Goal: Contribute content: Add original content to the website for others to see

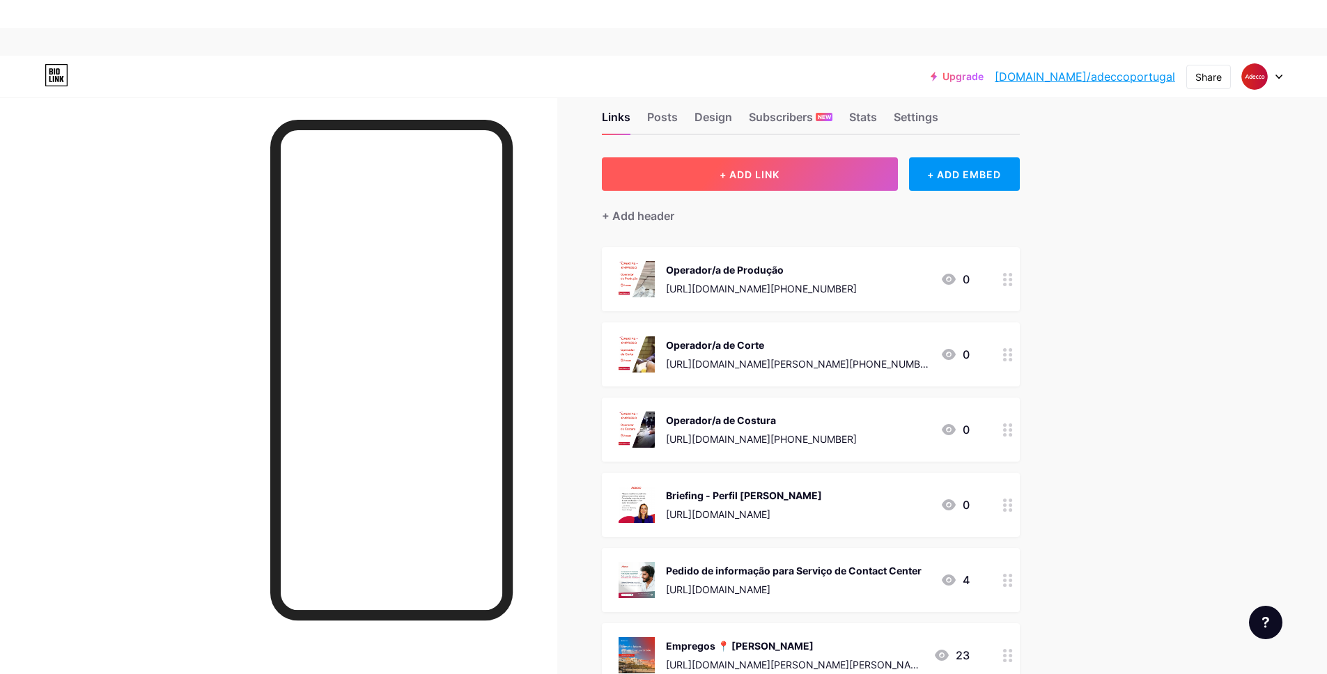
click at [749, 183] on button "+ ADD LINK" at bounding box center [750, 173] width 296 height 33
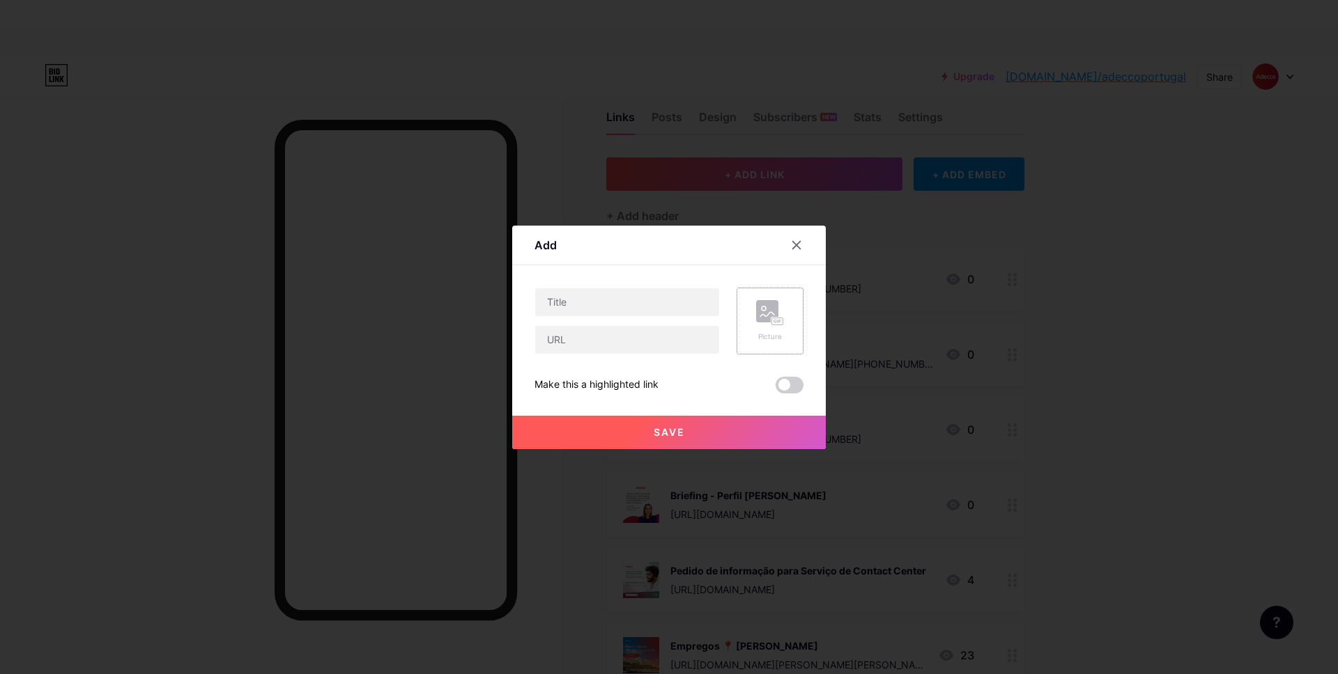
click at [777, 332] on div "Picture" at bounding box center [770, 337] width 28 height 10
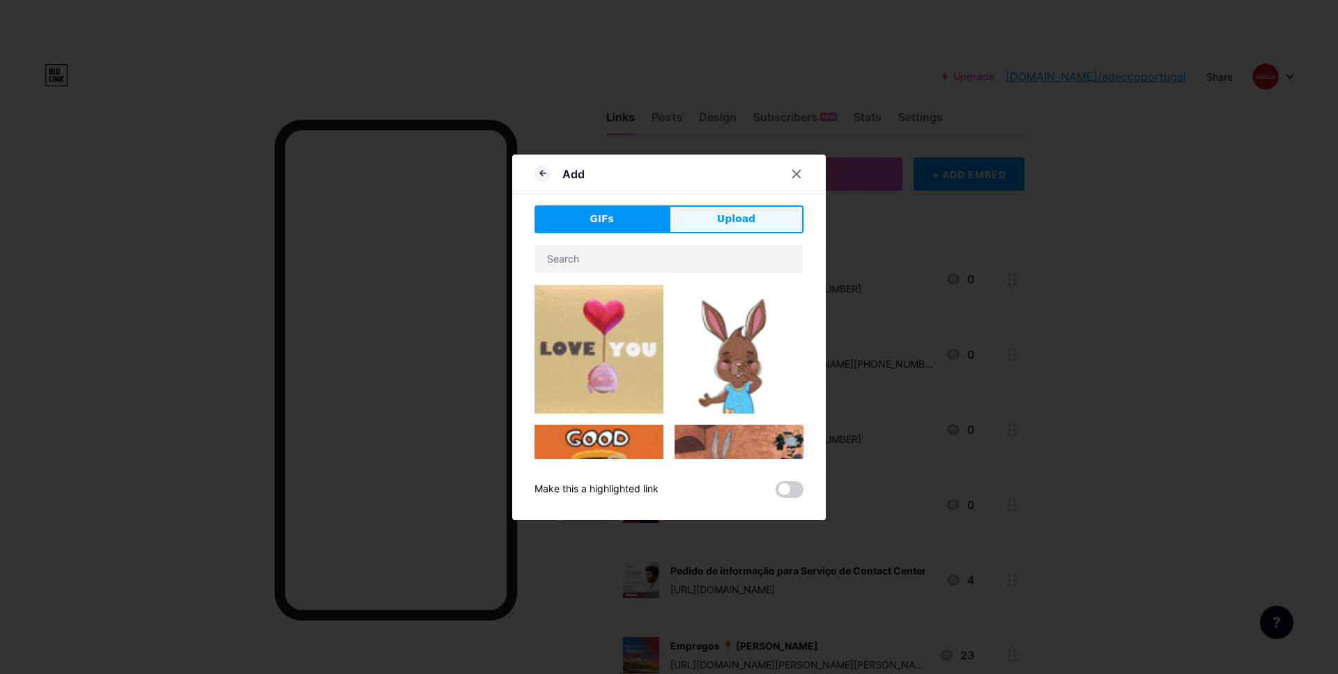
click at [718, 228] on button "Upload" at bounding box center [736, 220] width 134 height 28
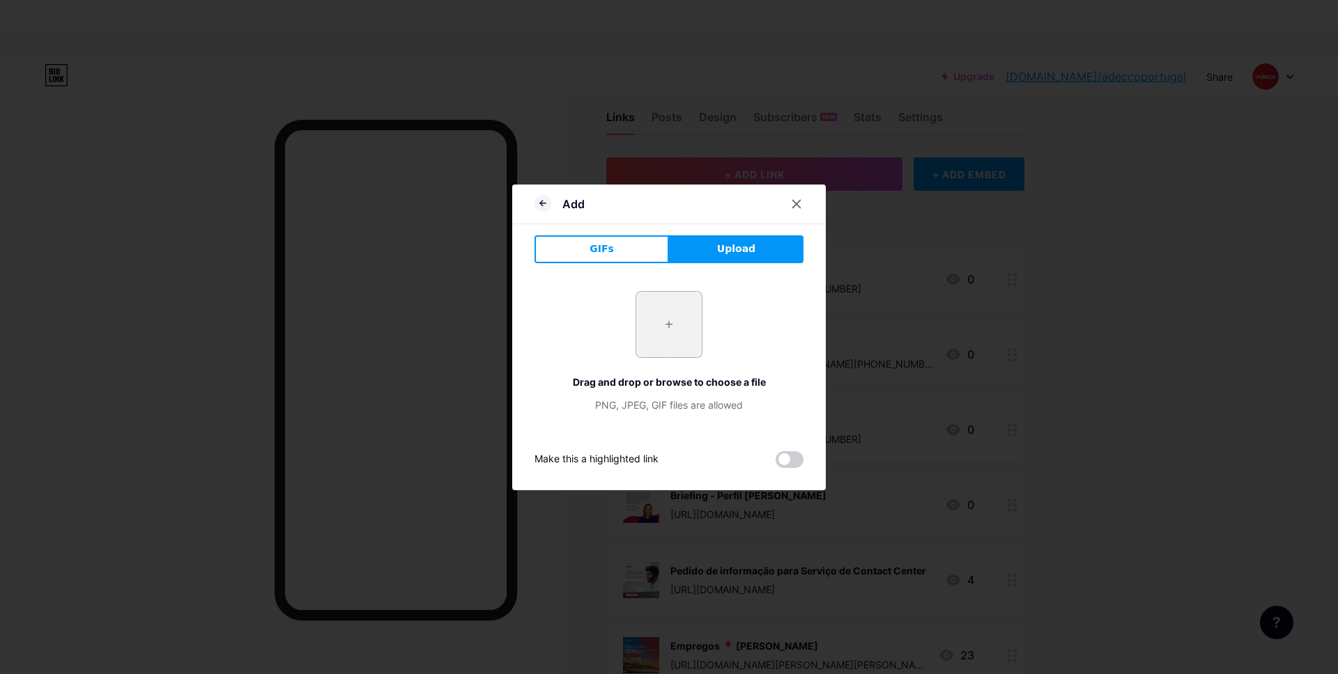
click at [680, 311] on input "file" at bounding box center [668, 324] width 65 height 65
type input "C:\fakepath\2.png"
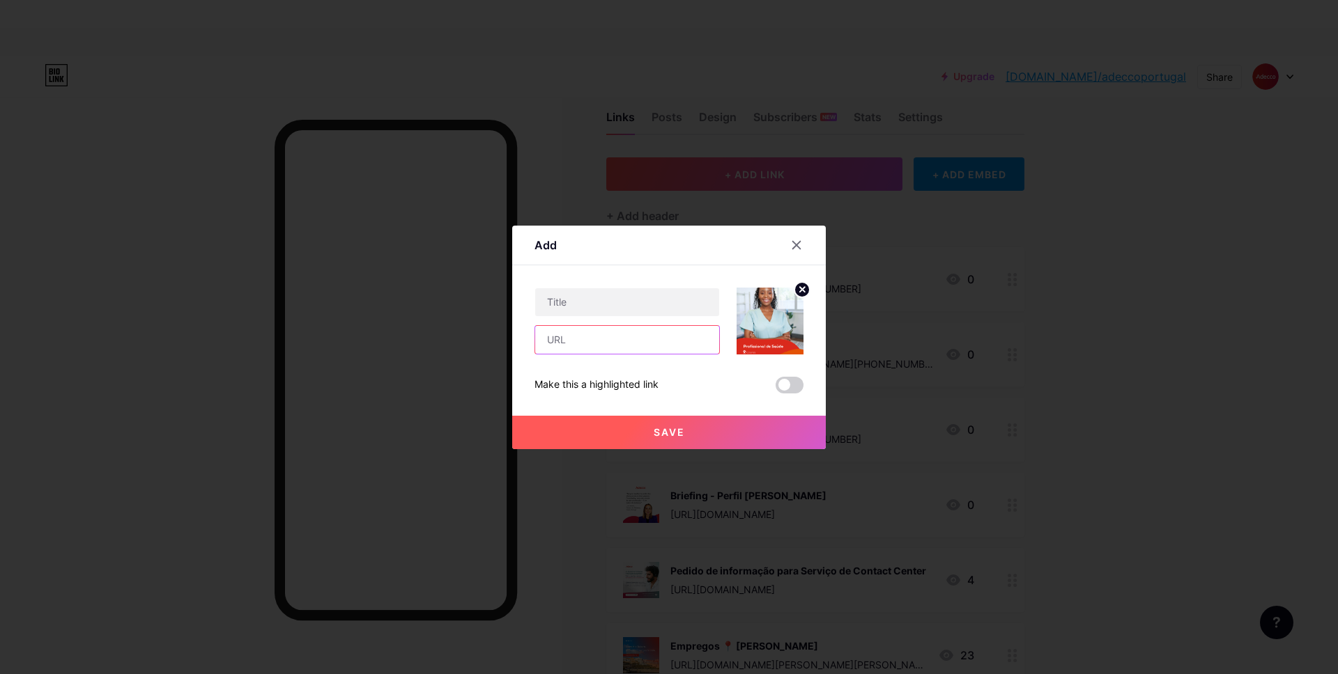
click at [577, 343] on input "text" at bounding box center [627, 340] width 184 height 28
paste input "[URL][DOMAIN_NAME]"
click at [566, 342] on input "[URL][DOMAIN_NAME]" at bounding box center [627, 340] width 184 height 28
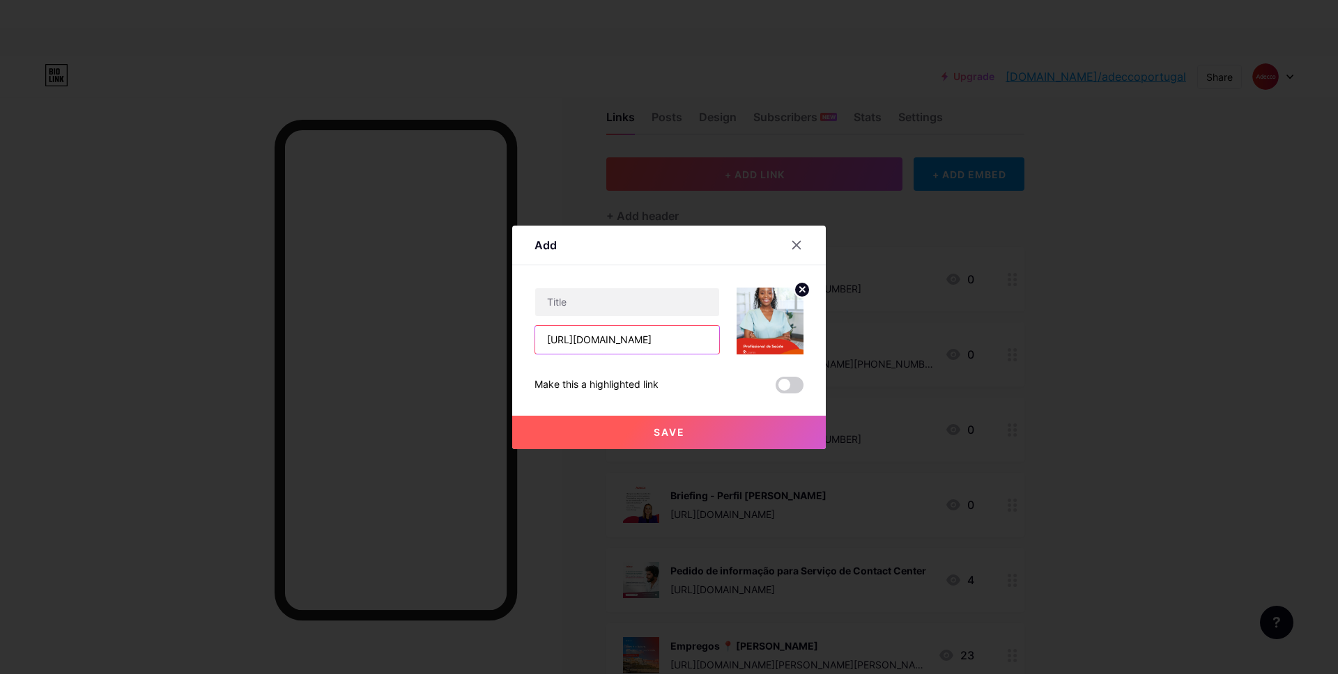
paste input "/profissional-de-sa%C3%[PERSON_NAME]-loures-[GEOGRAPHIC_DATA]/[PHONE_NUMBER]?ut…"
type input "[URL][DOMAIN_NAME][PERSON_NAME][PHONE_NUMBER]"
click at [647, 311] on input "text" at bounding box center [627, 302] width 184 height 28
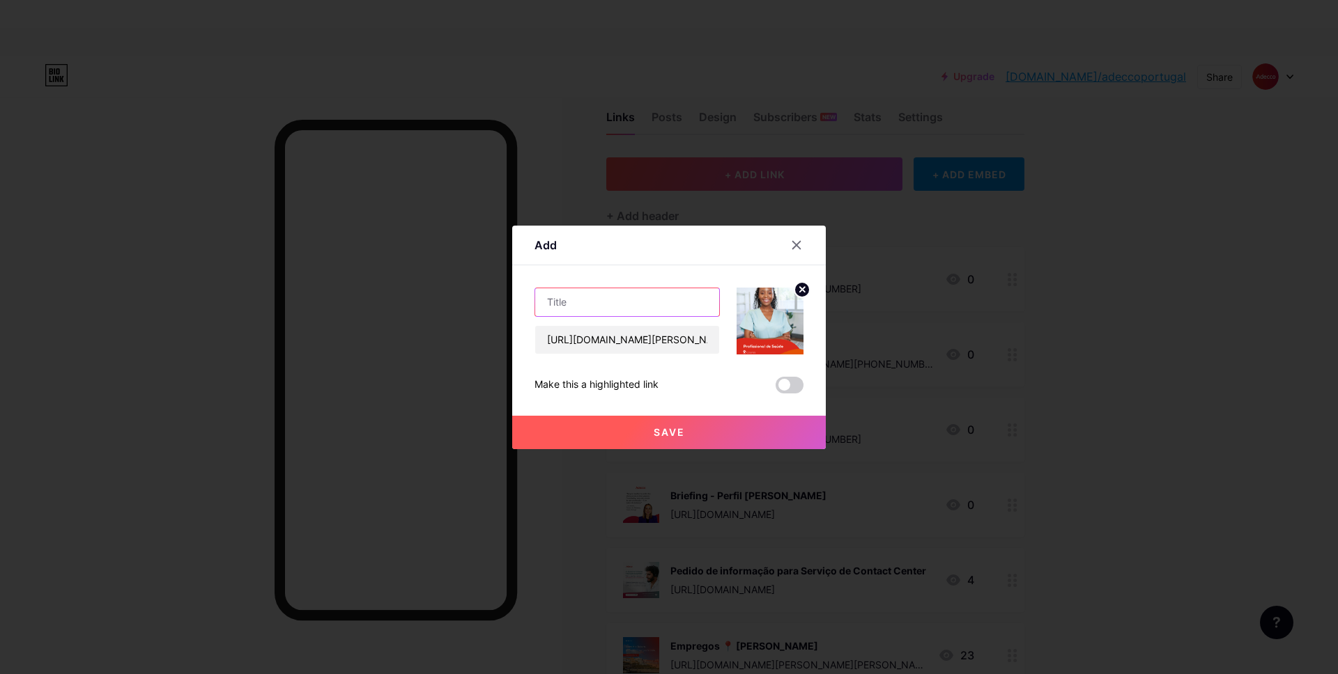
paste input "Profissional de Saúde"
type input "Profissional de Saúde"
click at [670, 424] on button "Save" at bounding box center [669, 432] width 314 height 33
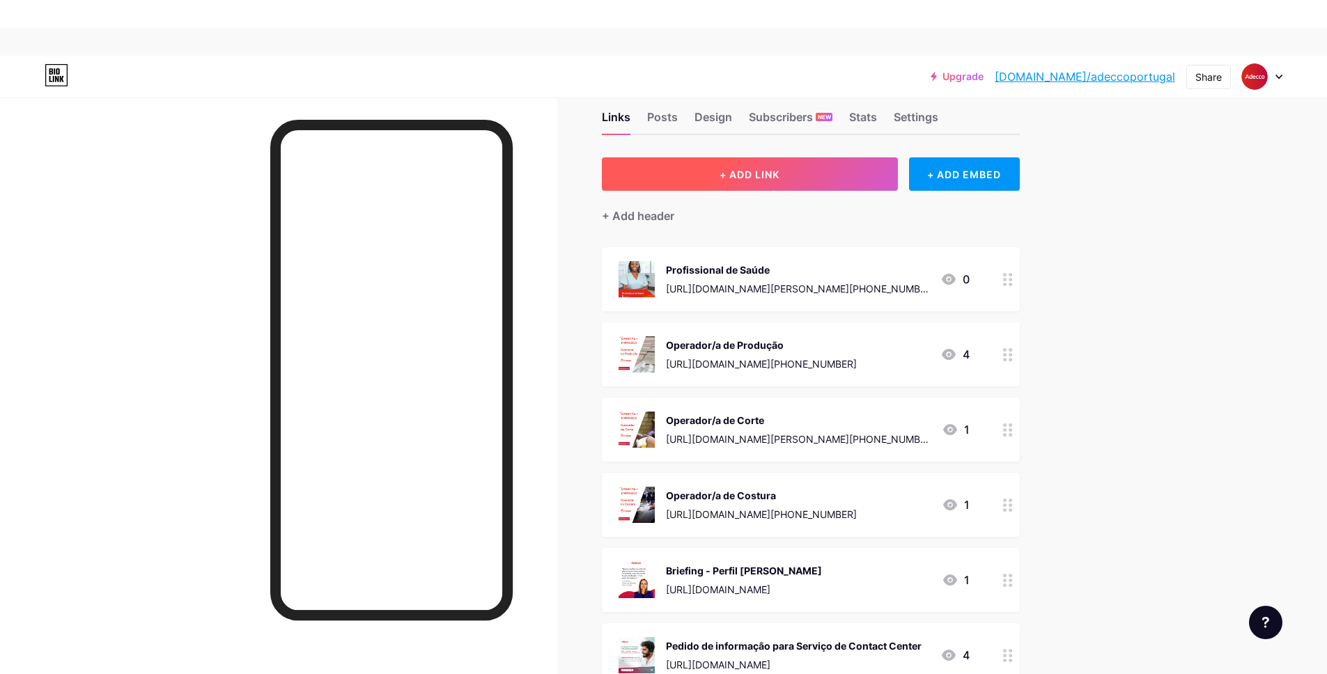
click at [741, 183] on button "+ ADD LINK" at bounding box center [750, 173] width 296 height 33
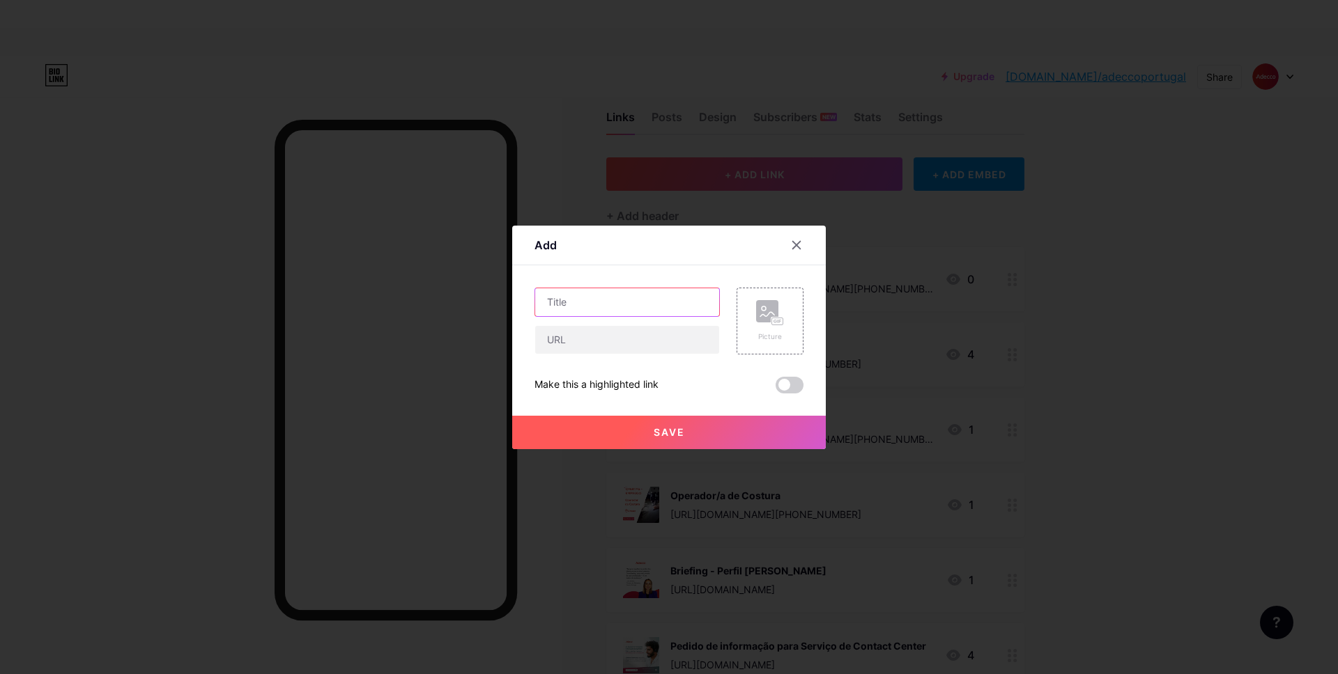
drag, startPoint x: 583, startPoint y: 308, endPoint x: 728, endPoint y: 323, distance: 146.4
click at [583, 307] on input "text" at bounding box center [627, 302] width 184 height 28
paste input "Responsável Técnico/a"
type input "Responsável Técnico/a"
click at [749, 326] on div "Picture" at bounding box center [769, 321] width 67 height 67
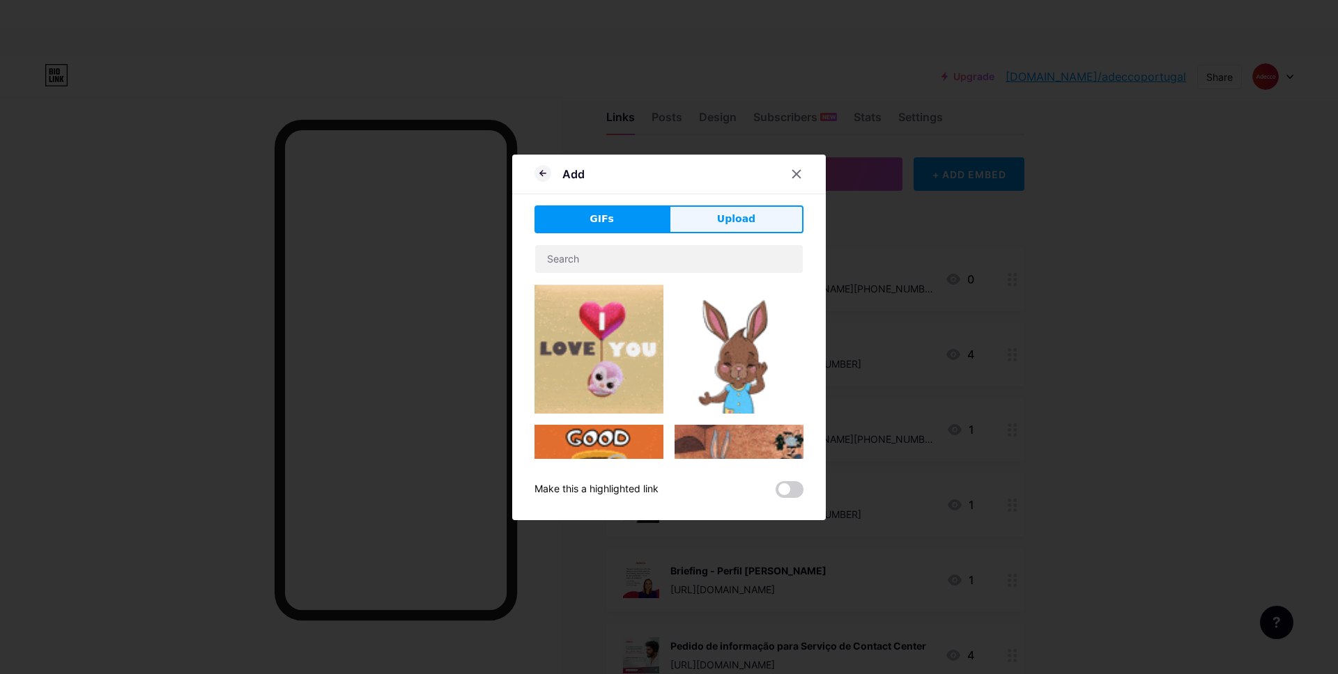
click at [723, 231] on button "Upload" at bounding box center [736, 220] width 134 height 28
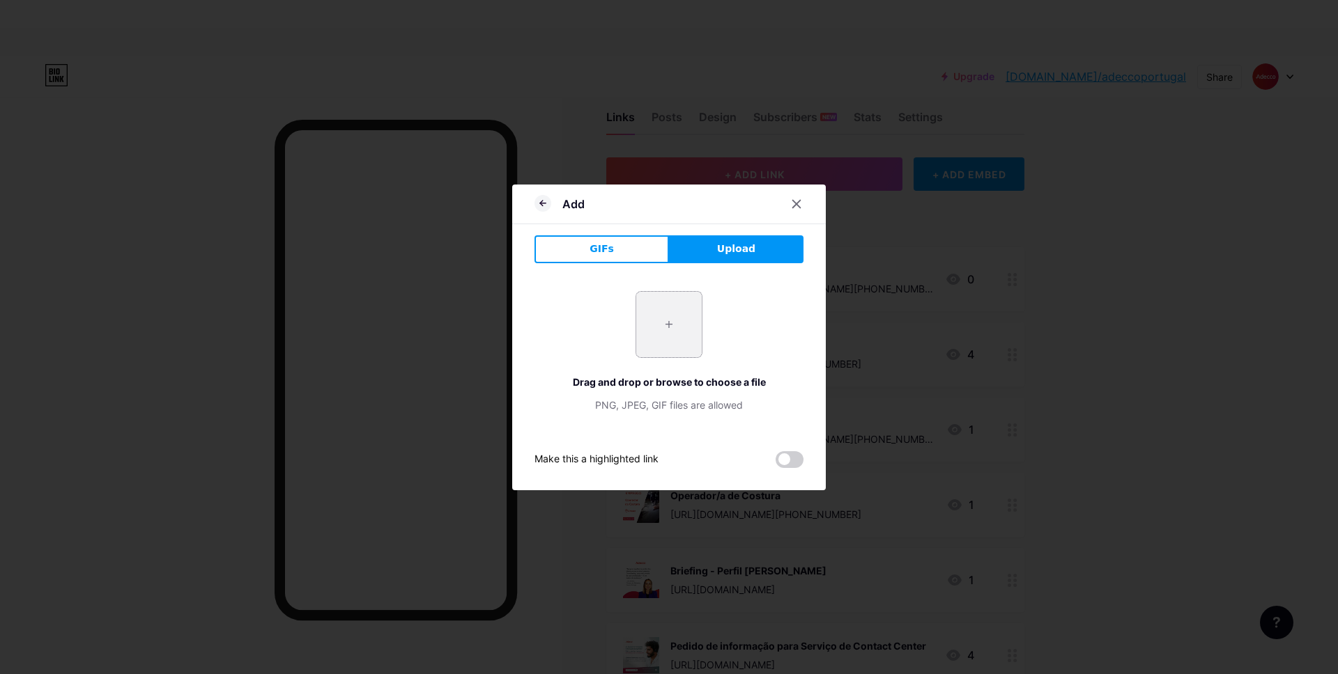
click at [674, 327] on input "file" at bounding box center [668, 324] width 65 height 65
type input "C:\fakepath\3.png"
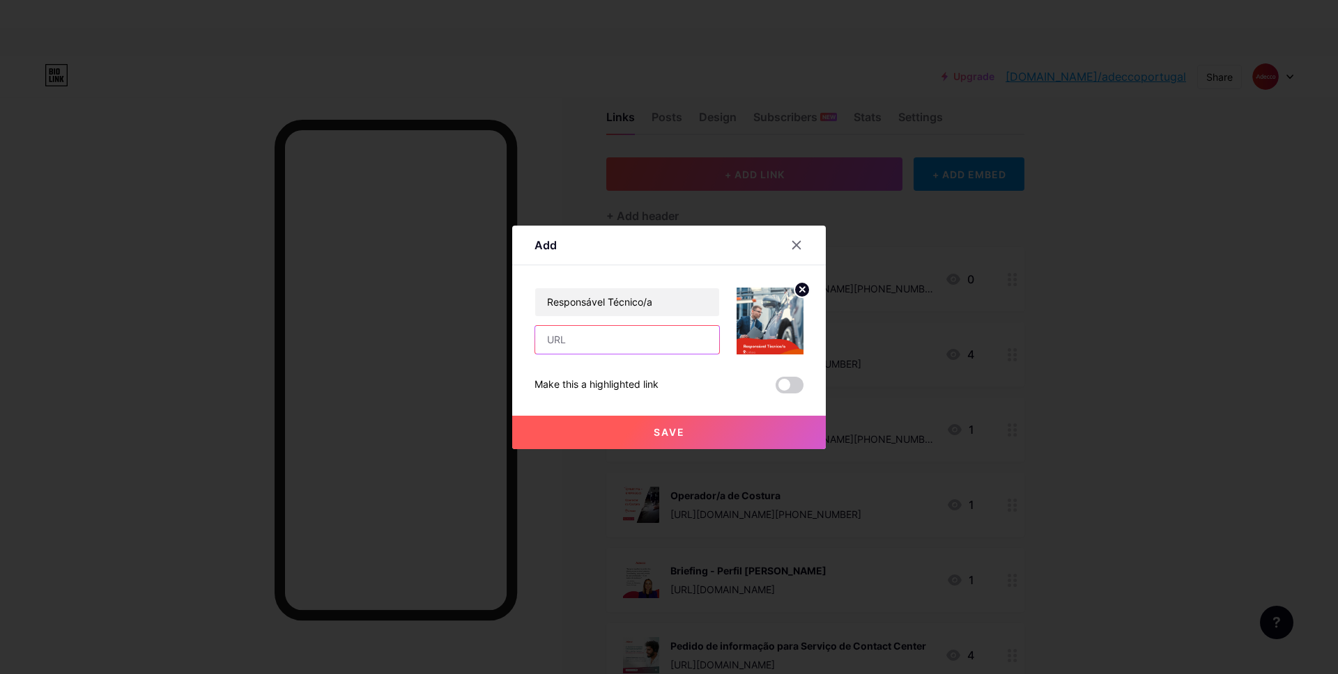
click at [571, 341] on input "text" at bounding box center [627, 340] width 184 height 28
paste input "[URL][DOMAIN_NAME][PHONE_NUMBER]"
type input "[URL][DOMAIN_NAME][PHONE_NUMBER]"
click at [710, 431] on button "Save" at bounding box center [669, 432] width 314 height 33
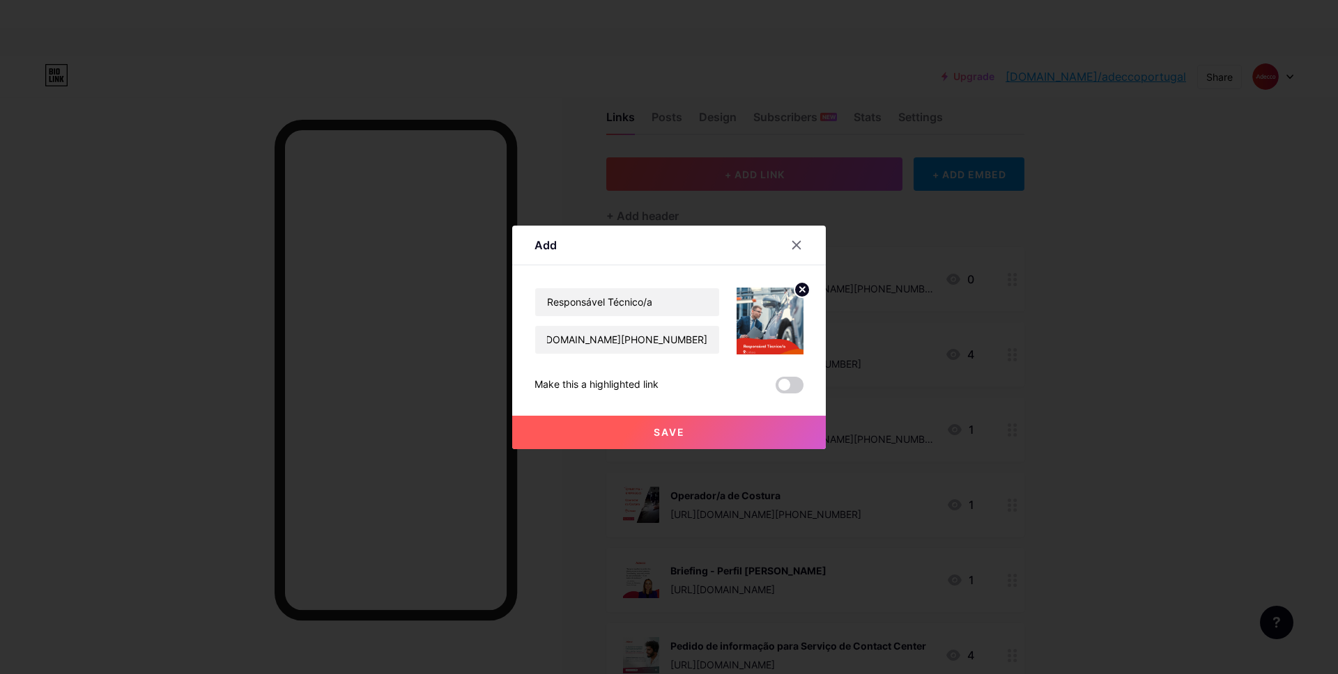
scroll to position [0, 0]
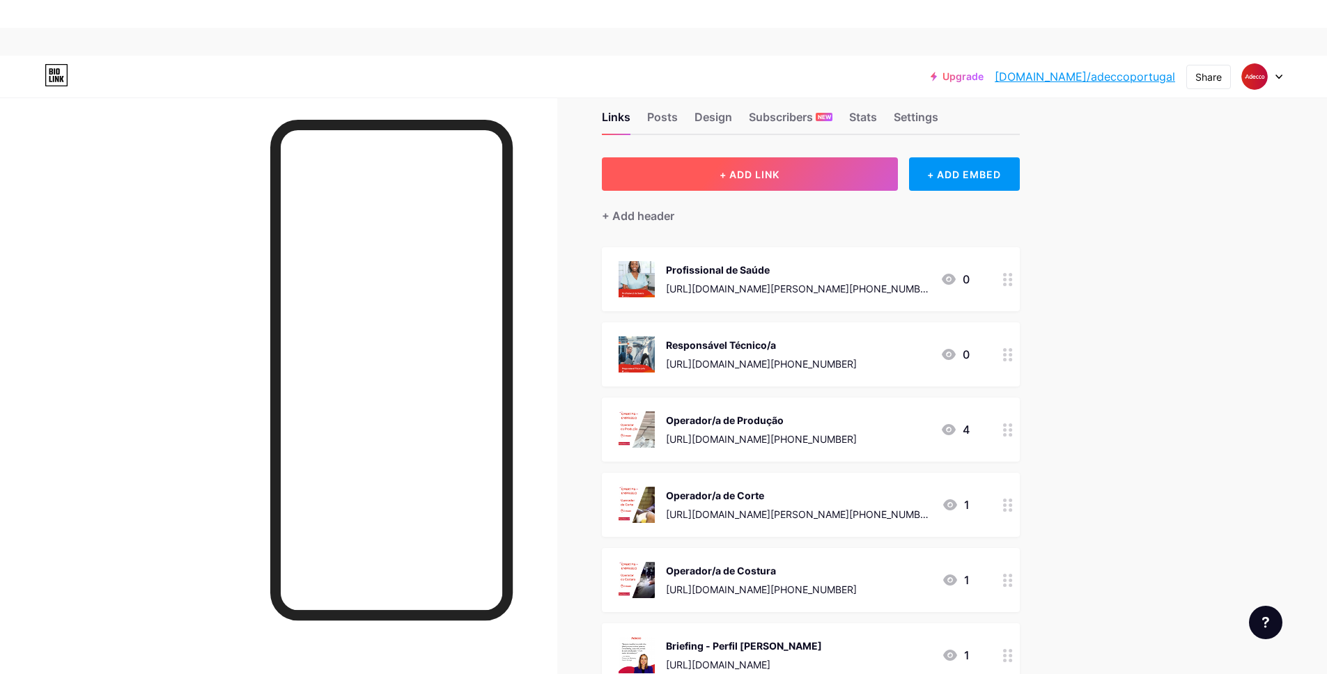
click at [718, 163] on button "+ ADD LINK" at bounding box center [750, 173] width 296 height 33
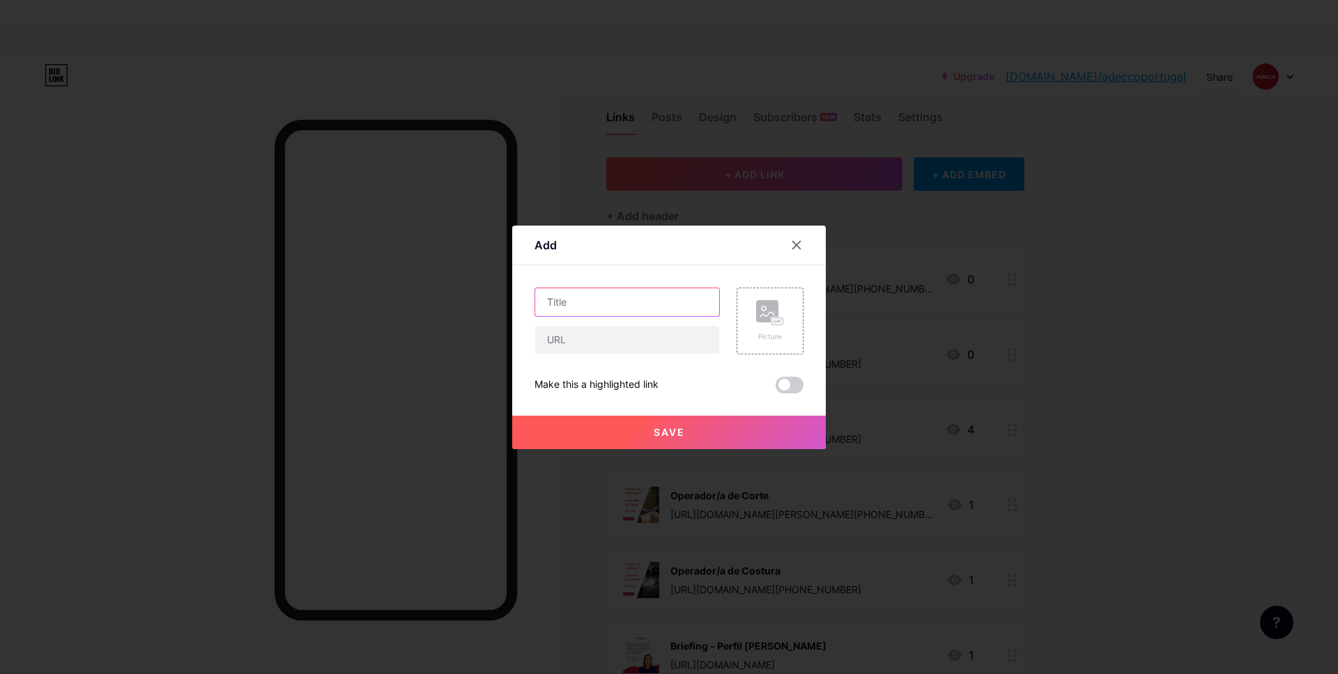
click at [624, 299] on input "text" at bounding box center [627, 302] width 184 height 28
paste input "Comercial"
type input "Comercial"
click at [756, 321] on rect at bounding box center [767, 311] width 22 height 22
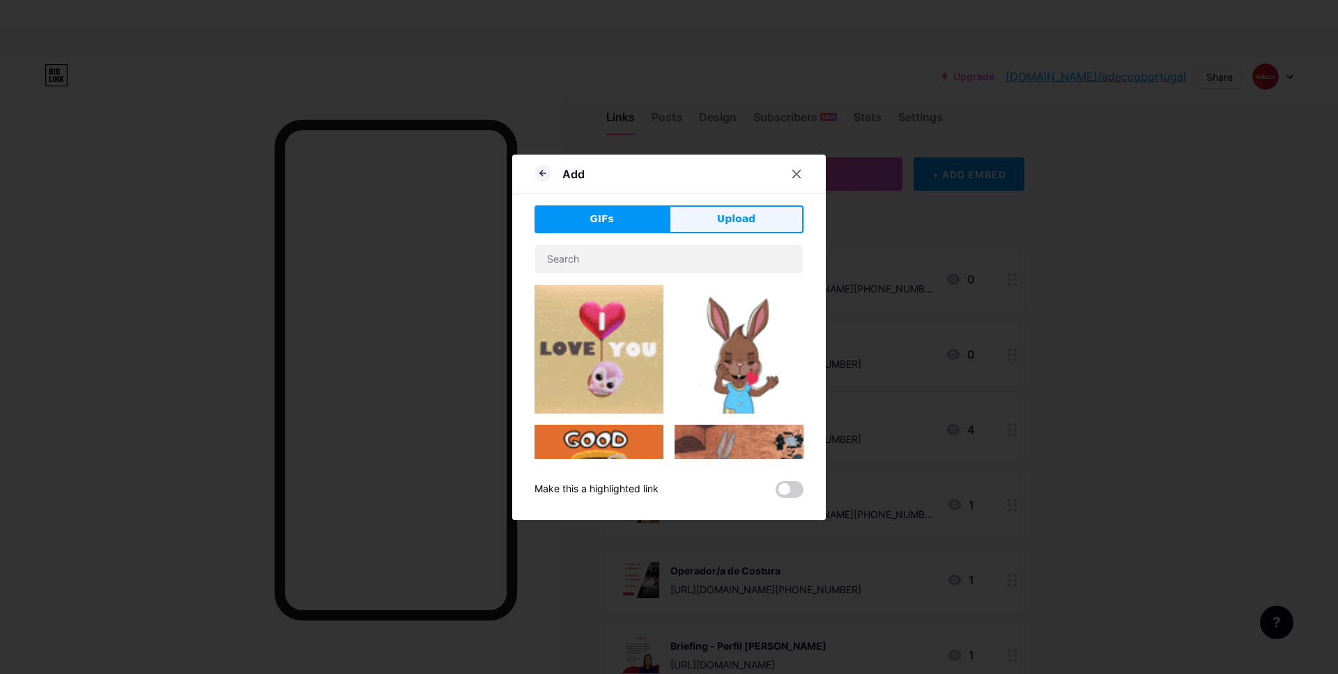
click at [717, 222] on span "Upload" at bounding box center [736, 219] width 38 height 15
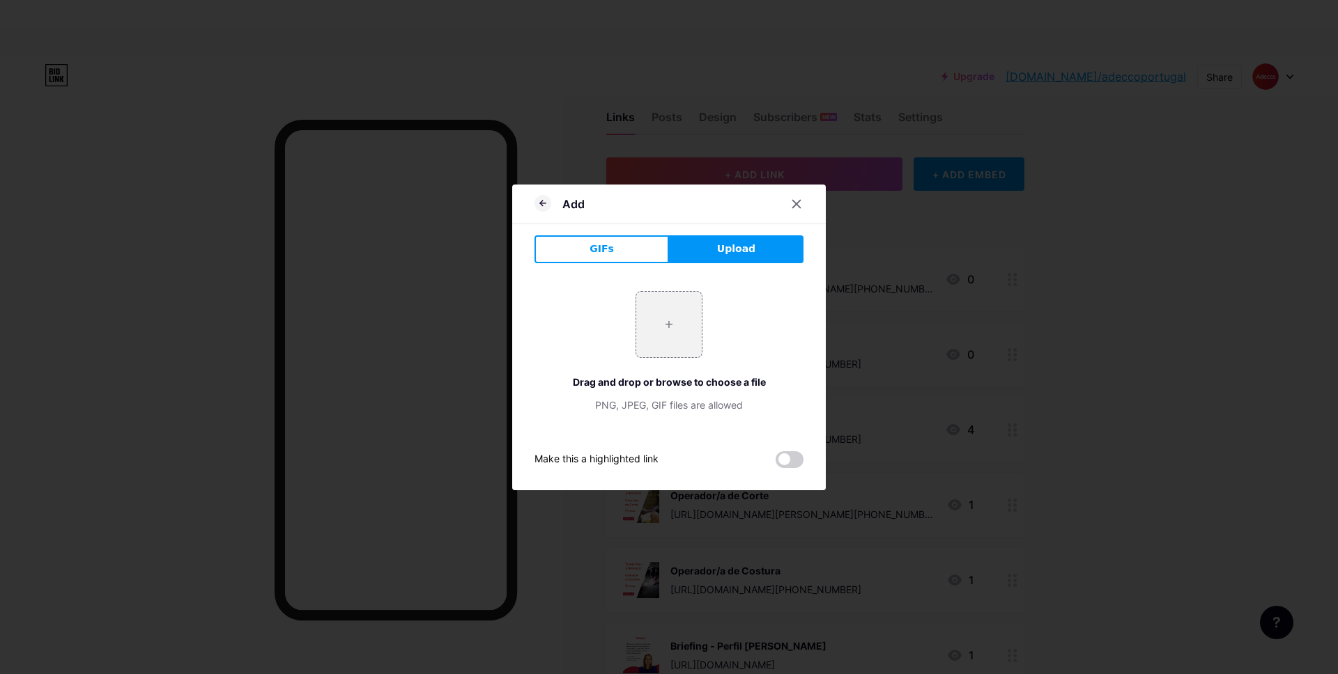
click at [612, 348] on div "+ Drag and drop or browse to choose a file PNG, JPEG, GIF files are allowed" at bounding box center [668, 351] width 269 height 121
click at [648, 336] on input "file" at bounding box center [668, 324] width 65 height 65
type input "C:\fakepath\4.png"
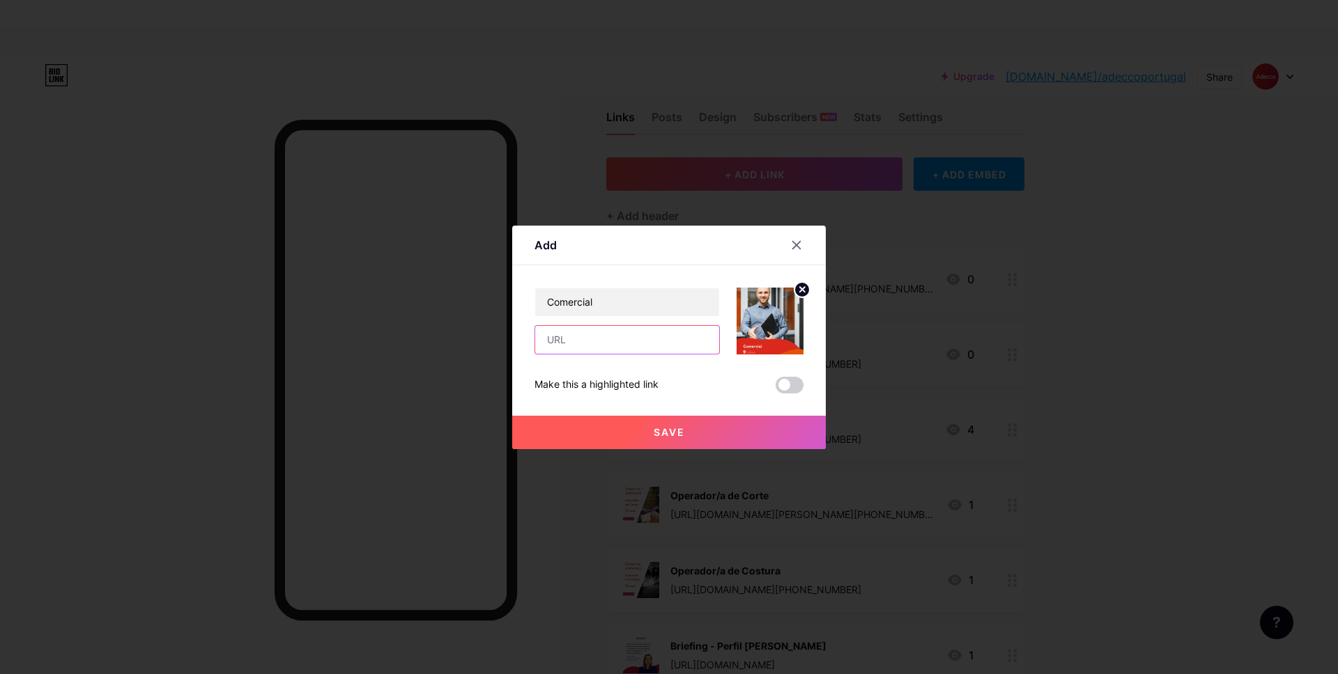
click at [629, 344] on input "text" at bounding box center [627, 340] width 184 height 28
paste input "[URL][DOMAIN_NAME][PHONE_NUMBER]"
type input "[URL][DOMAIN_NAME][PHONE_NUMBER]"
click at [682, 428] on button "Save" at bounding box center [669, 432] width 314 height 33
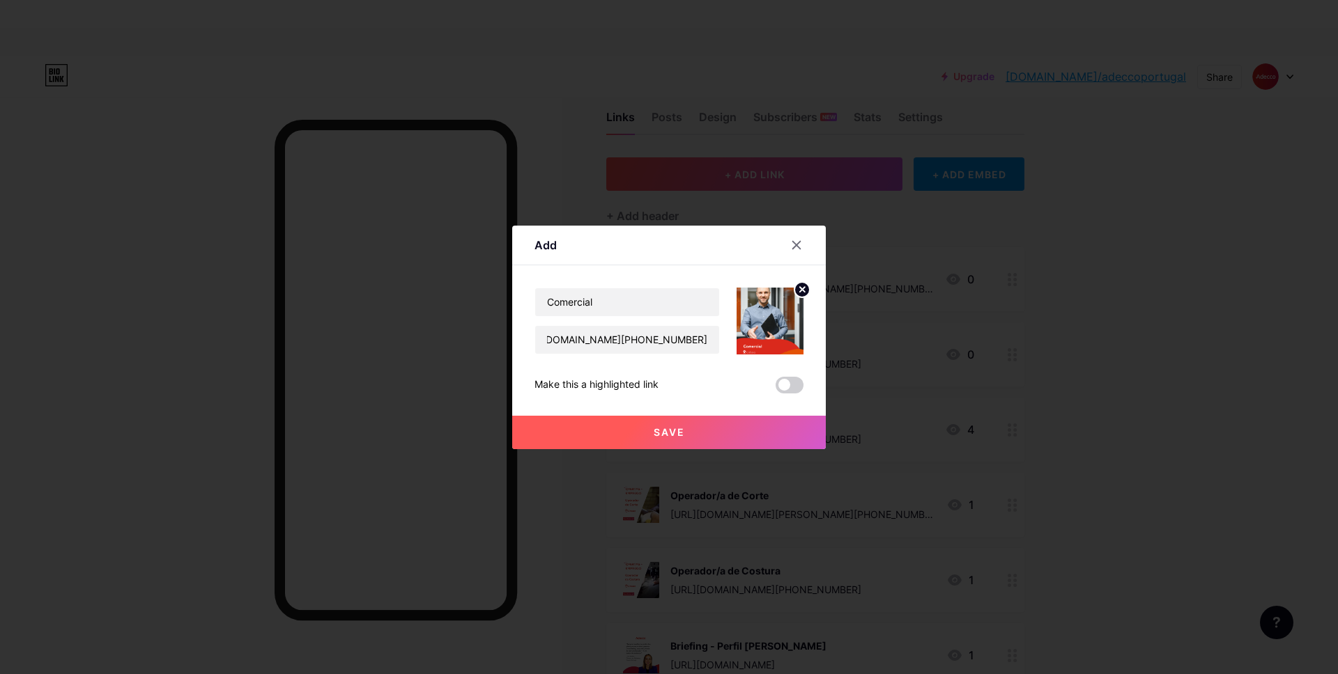
scroll to position [0, 0]
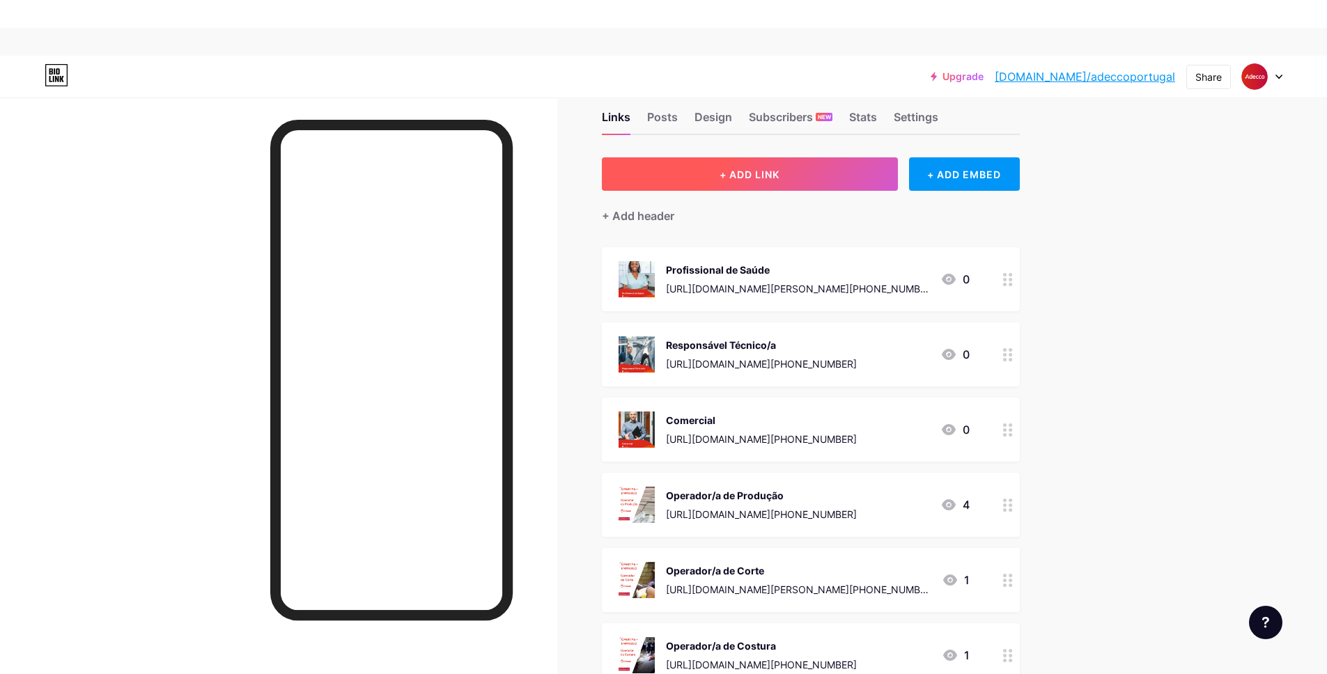
click at [742, 177] on span "+ ADD LINK" at bounding box center [750, 175] width 60 height 12
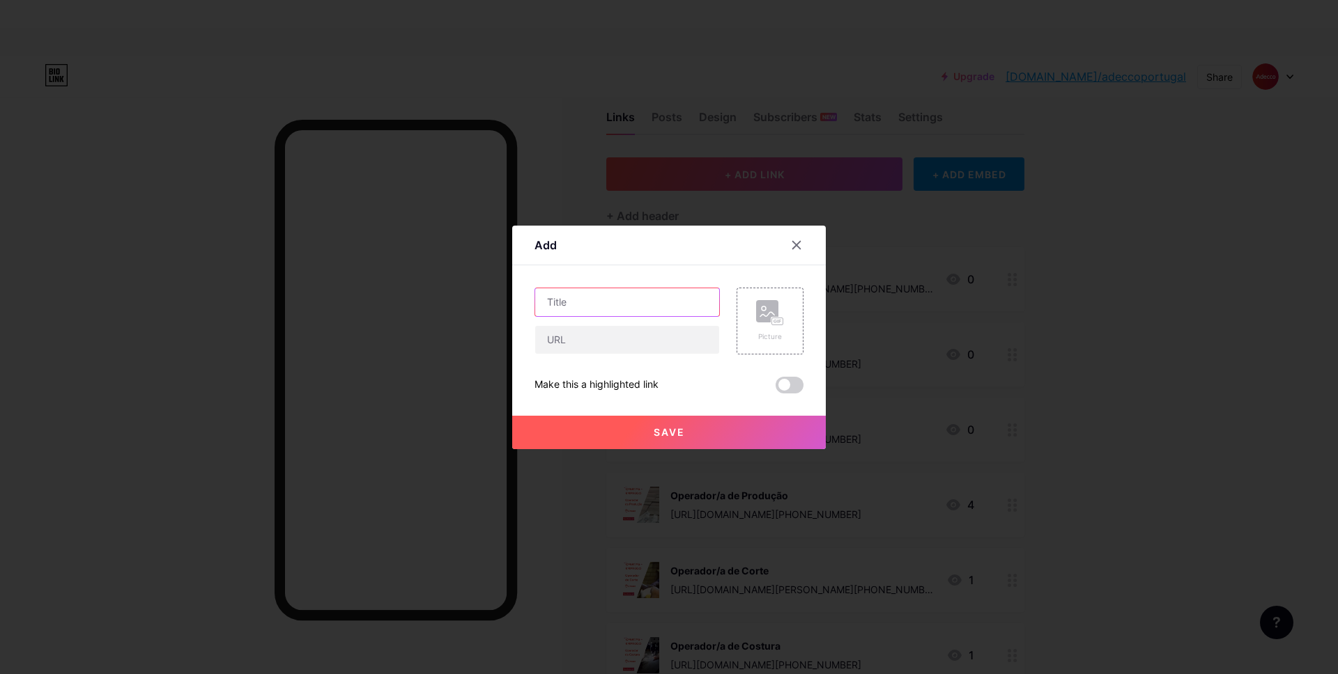
click at [628, 312] on input "text" at bounding box center [627, 302] width 184 height 28
click at [616, 341] on input "text" at bounding box center [627, 340] width 184 height 28
paste input "[URL][DOMAIN_NAME][PHONE_NUMBER]"
type input "[URL][DOMAIN_NAME][PHONE_NUMBER]"
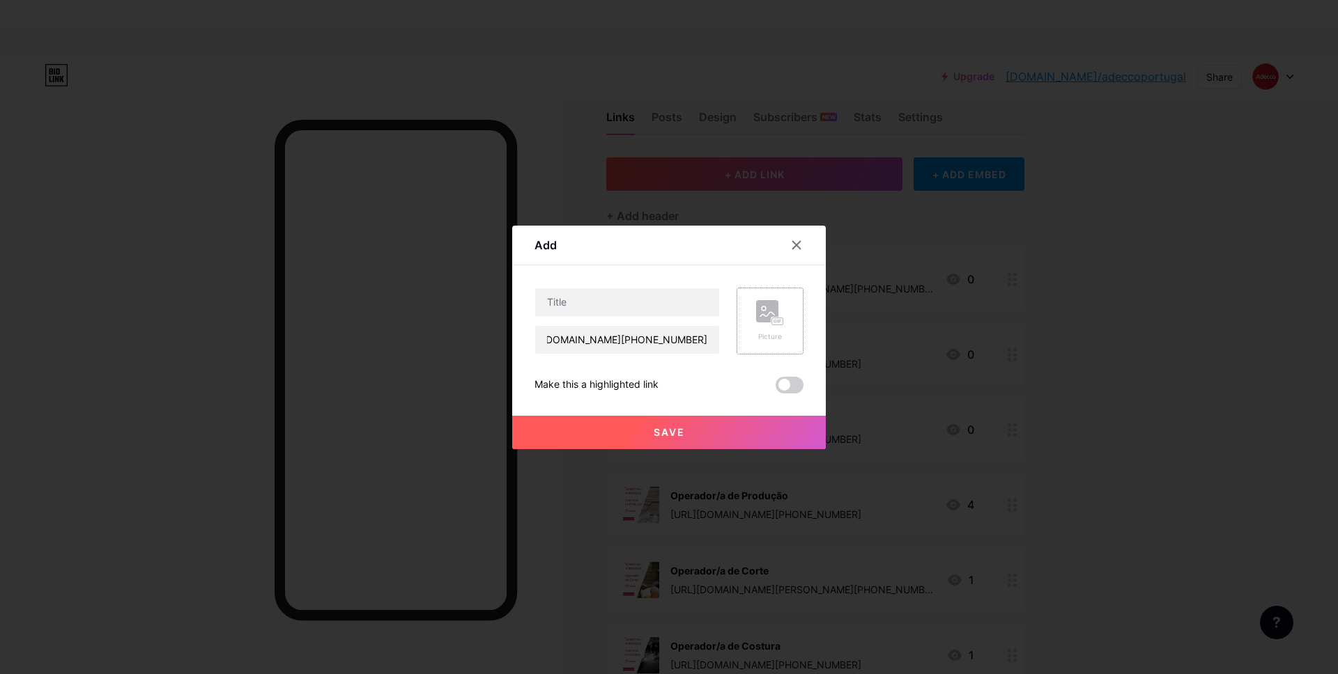
click at [772, 323] on rect at bounding box center [777, 321] width 11 height 7
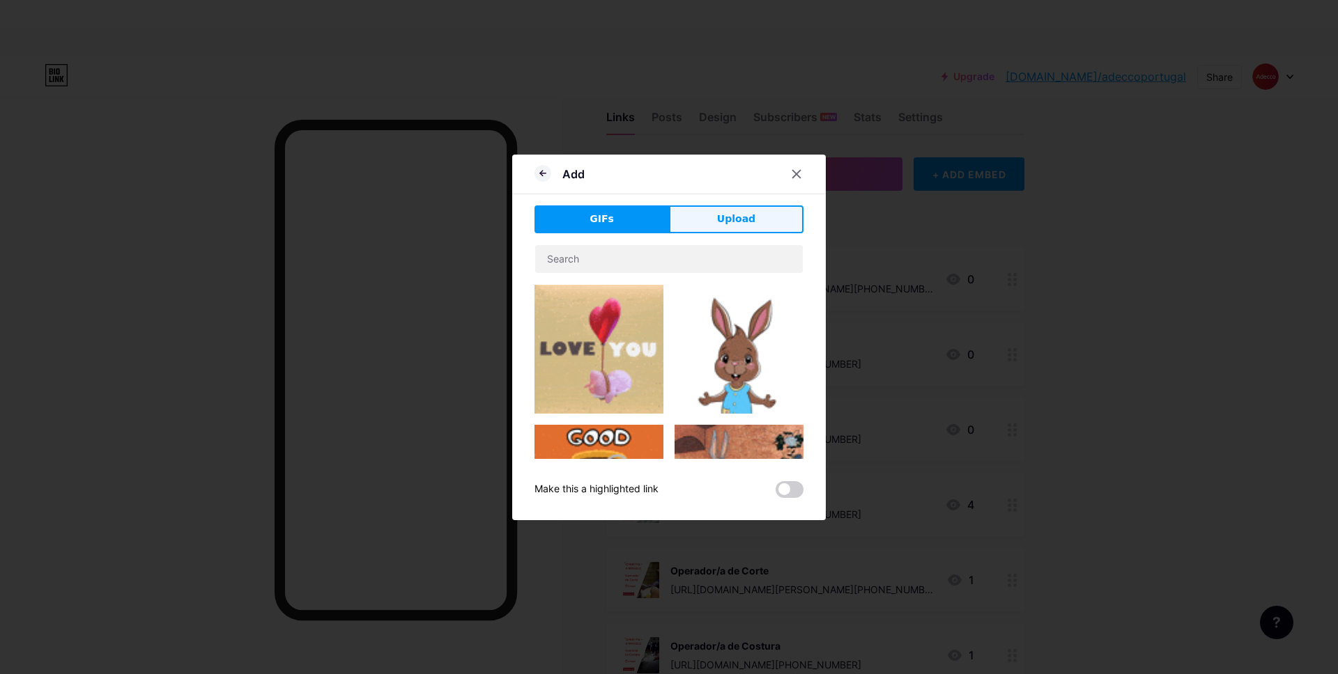
click at [693, 213] on button "Upload" at bounding box center [736, 220] width 134 height 28
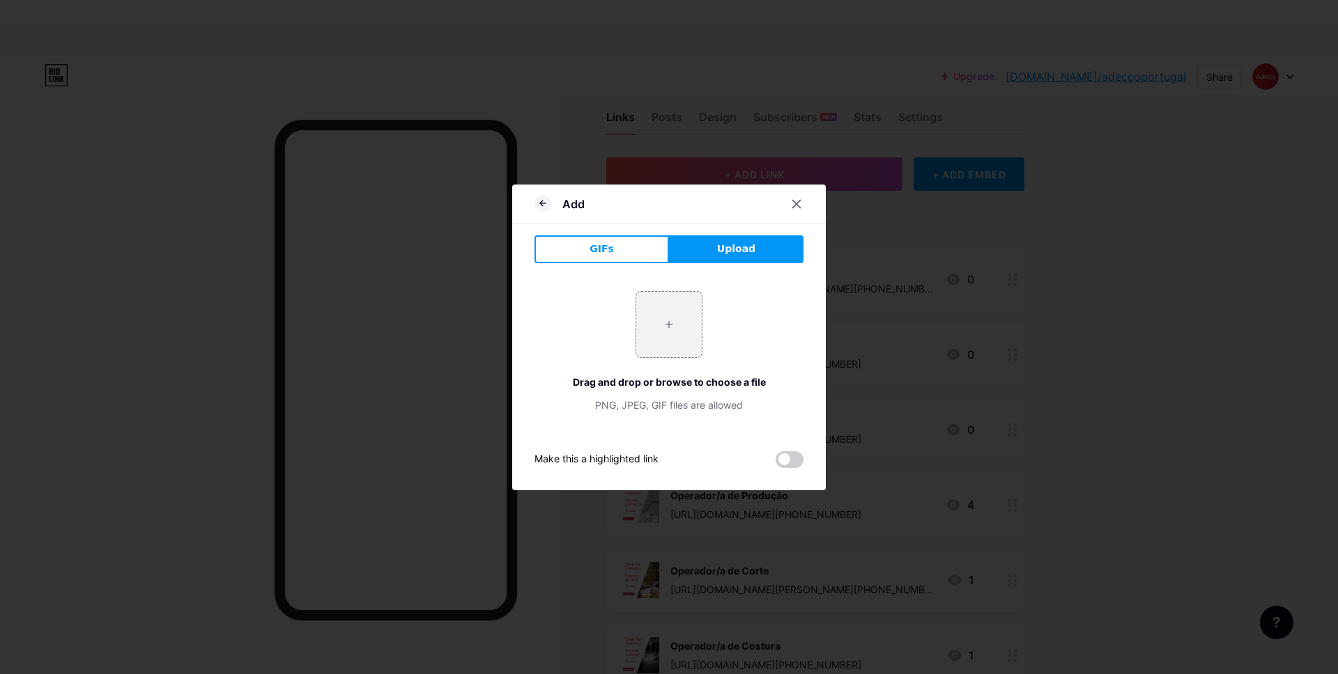
click at [625, 319] on div "+ Drag and drop or browse to choose a file PNG, JPEG, GIF files are allowed" at bounding box center [668, 351] width 269 height 121
click at [656, 322] on input "file" at bounding box center [668, 324] width 65 height 65
type input "C:\fakepath\5.png"
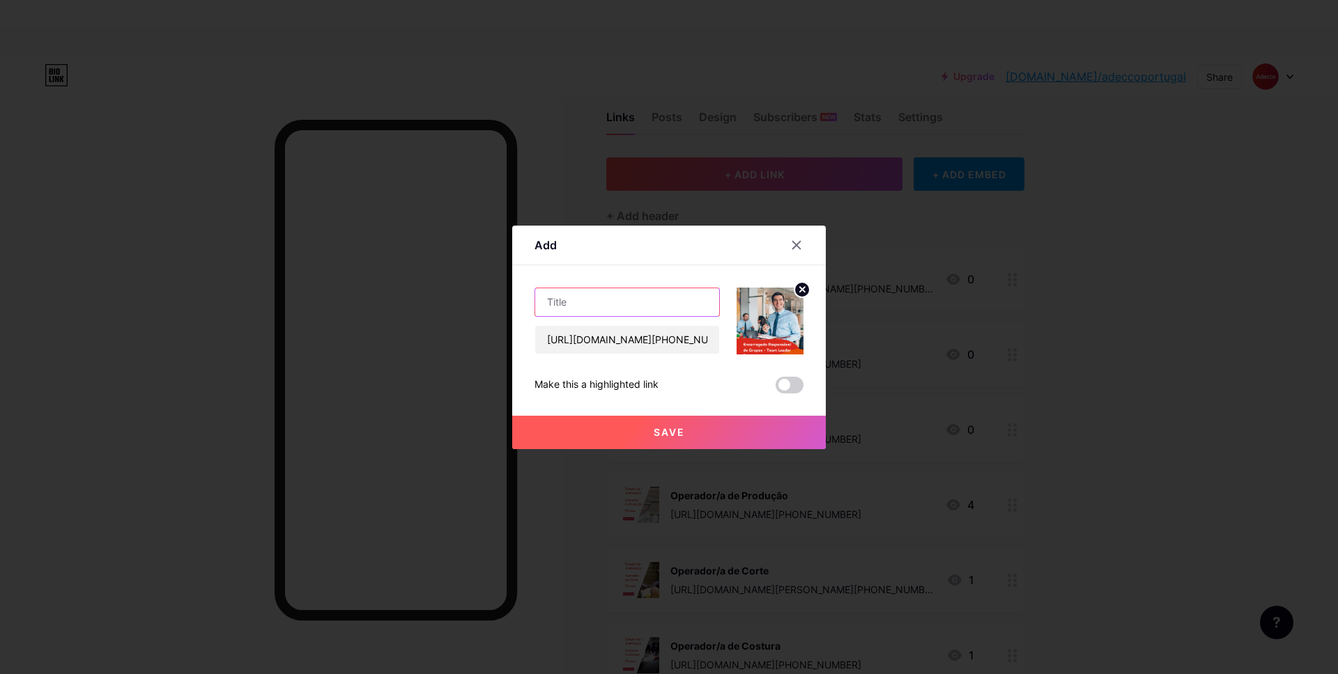
click at [571, 300] on input "text" at bounding box center [627, 302] width 184 height 28
paste input "Encarregado Responsável de Grupos - Team Leader"
type input "Encarregado Responsável de Grupos - Team Leader"
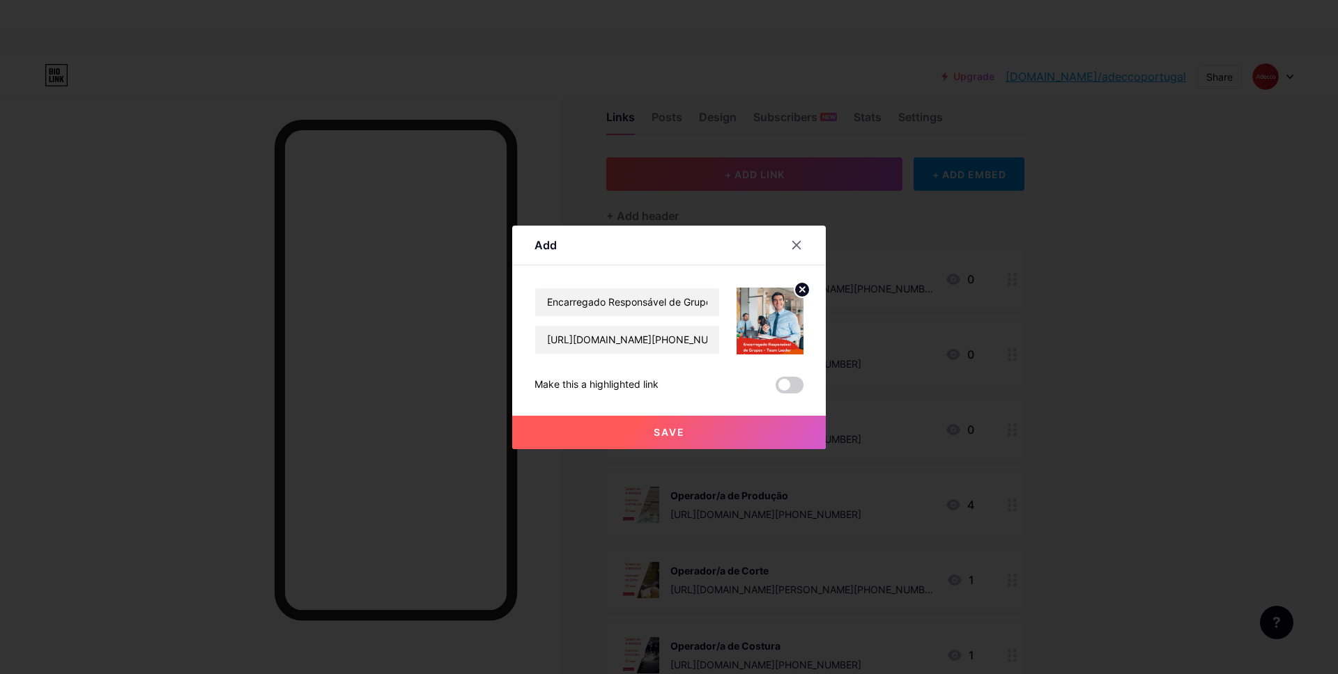
click at [672, 409] on div "Save" at bounding box center [669, 422] width 314 height 56
click at [672, 424] on button "Save" at bounding box center [669, 432] width 314 height 33
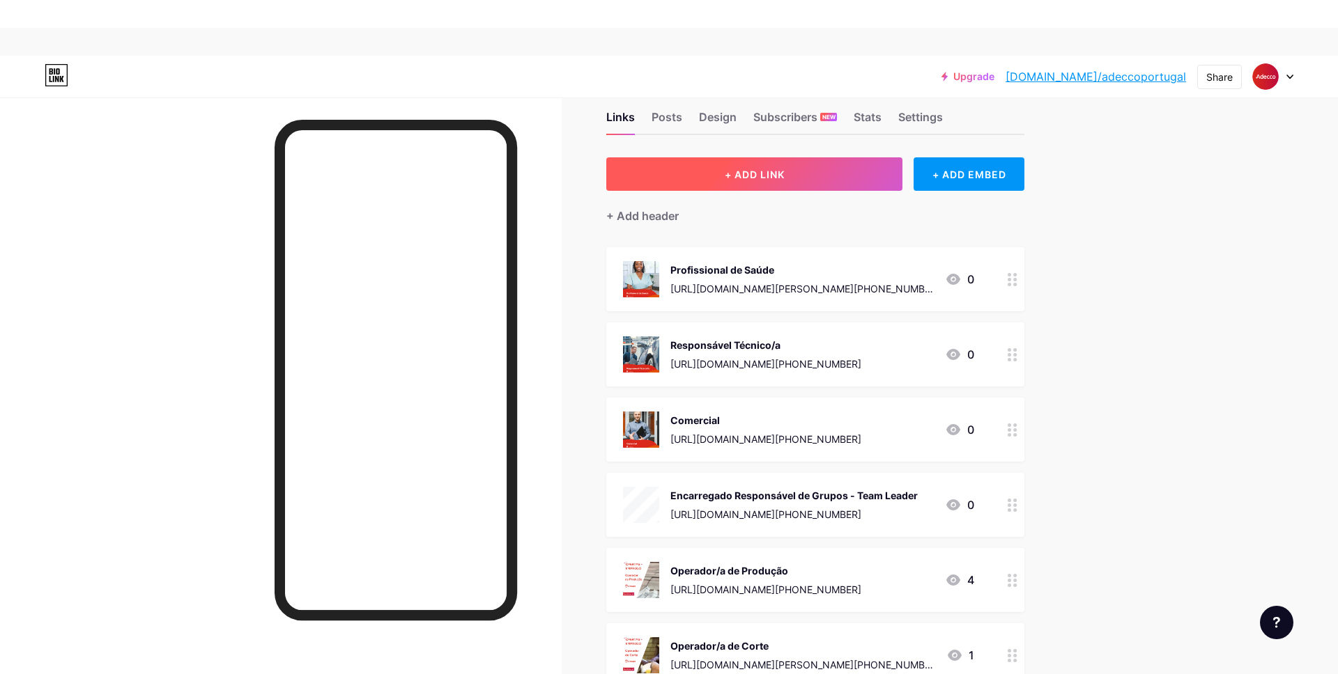
click at [670, 185] on button "+ ADD LINK" at bounding box center [754, 173] width 296 height 33
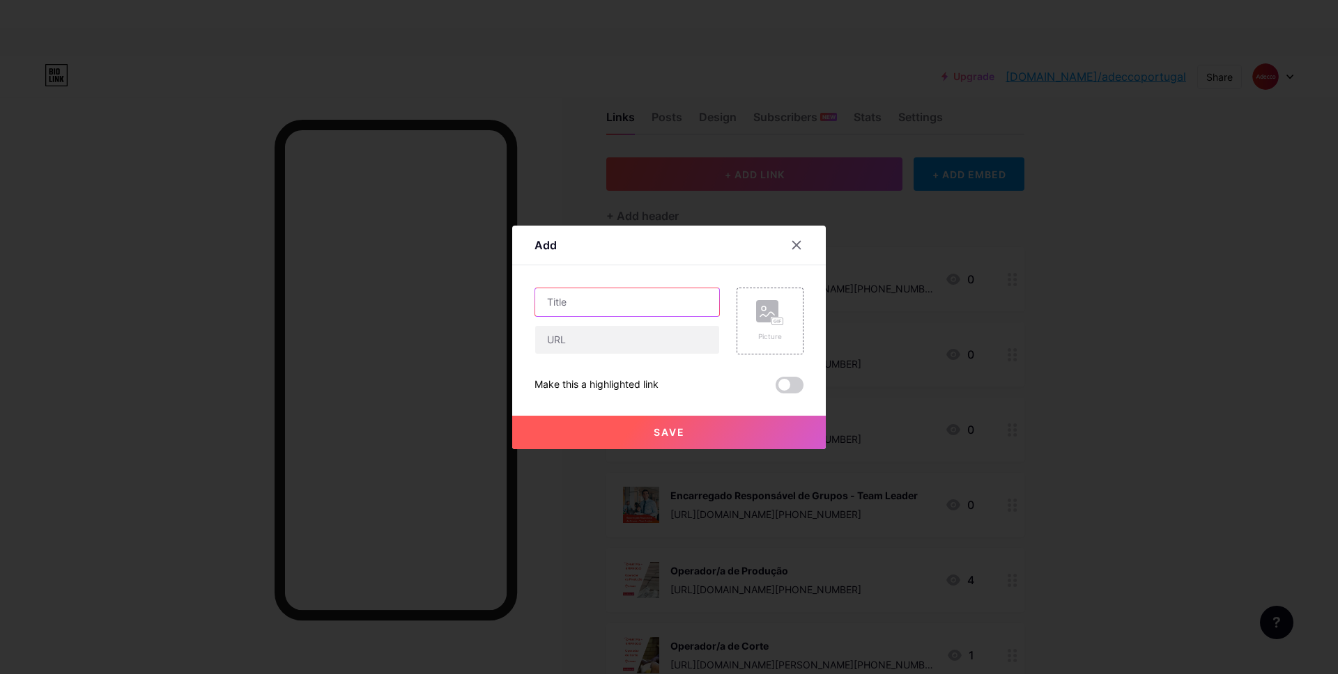
click at [573, 304] on input "text" at bounding box center [627, 302] width 184 height 28
paste input "Técnico/a de Contabilidade"
type input "Técnico/a de Contabilidade"
click at [761, 330] on div "Picture" at bounding box center [770, 321] width 28 height 42
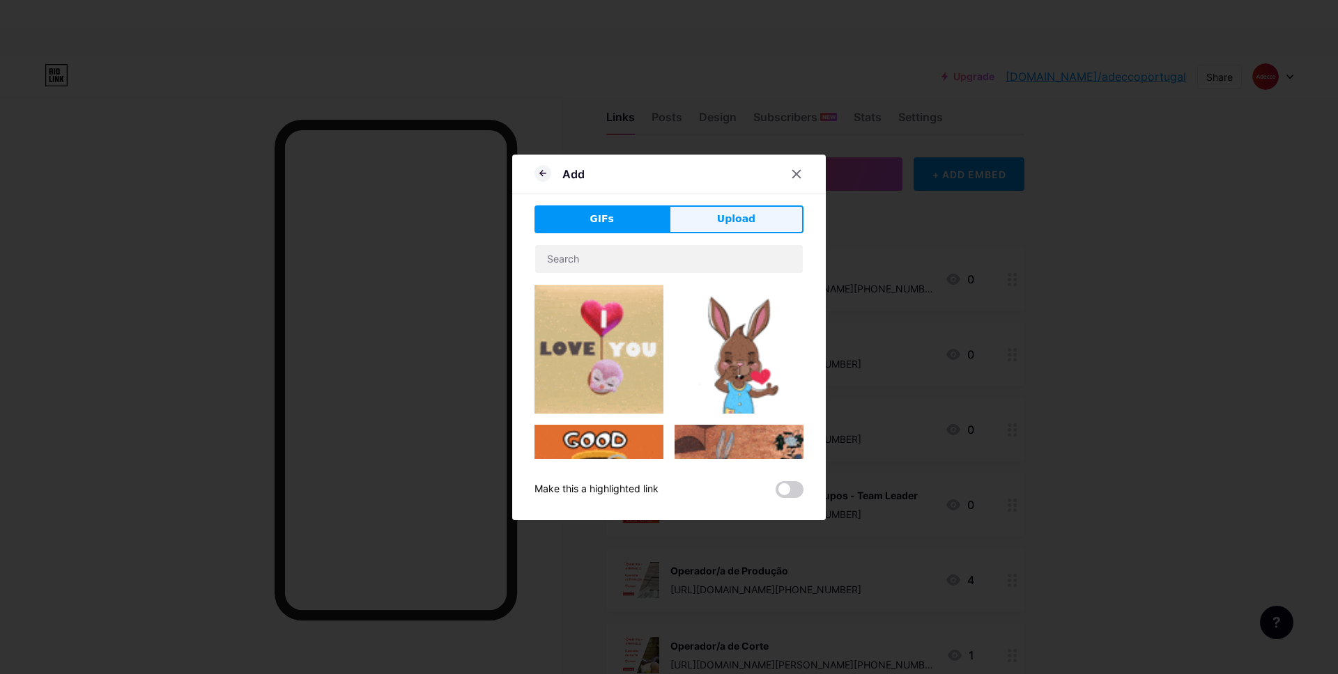
click at [724, 224] on span "Upload" at bounding box center [736, 219] width 38 height 15
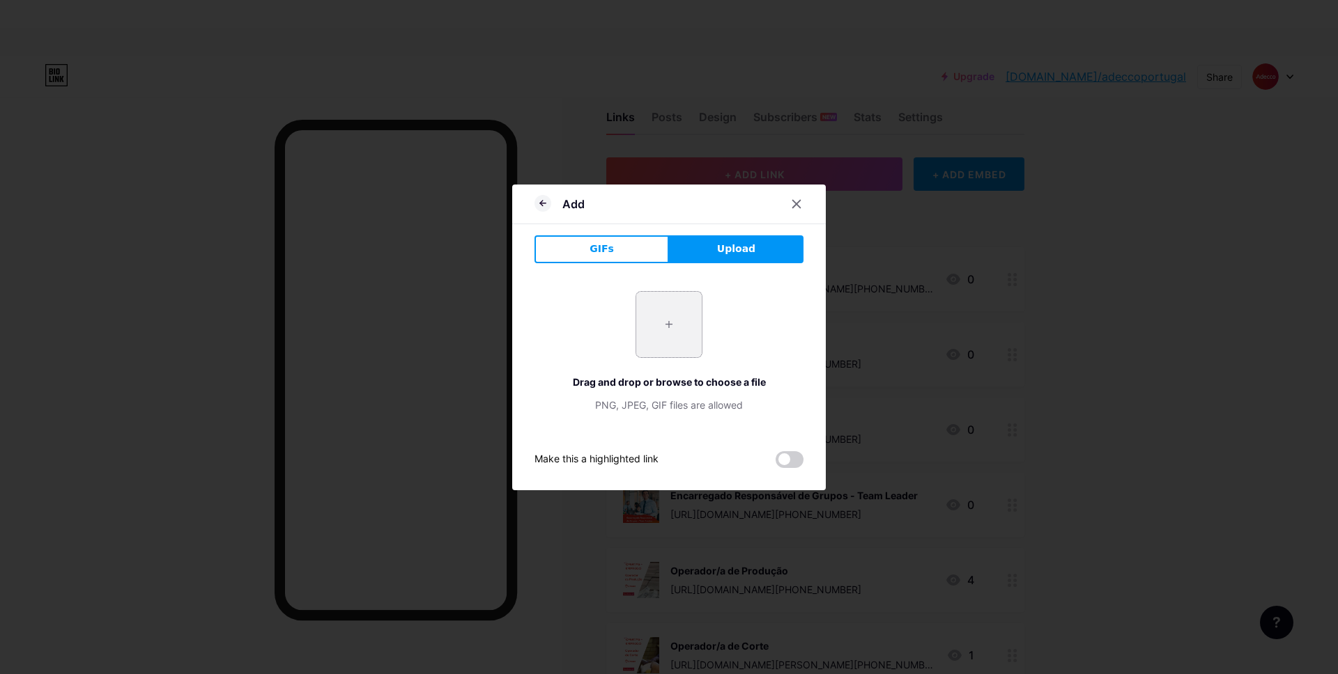
click at [646, 338] on input "file" at bounding box center [668, 324] width 65 height 65
type input "C:\fakepath\6.png"
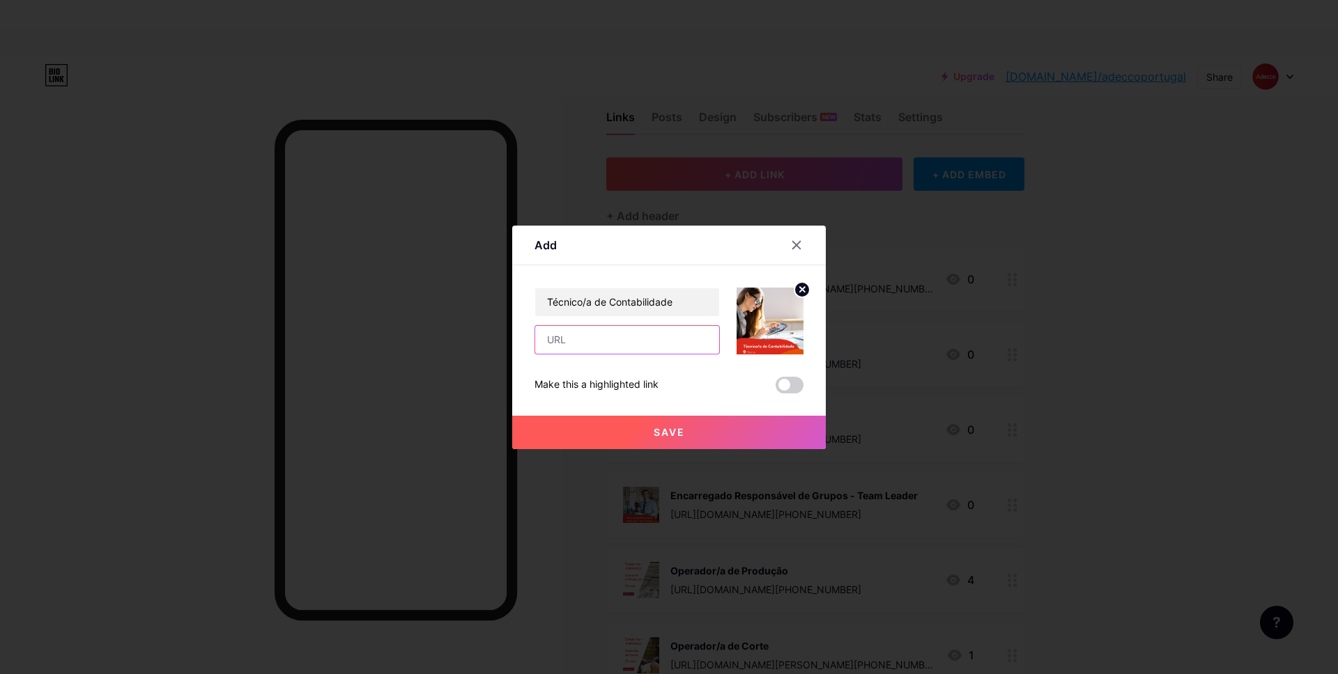
click at [543, 345] on input "text" at bounding box center [627, 340] width 184 height 28
paste input "[URL][DOMAIN_NAME][PHONE_NUMBER]"
type input "[URL][DOMAIN_NAME][PHONE_NUMBER]"
click at [620, 430] on button "Save" at bounding box center [669, 432] width 314 height 33
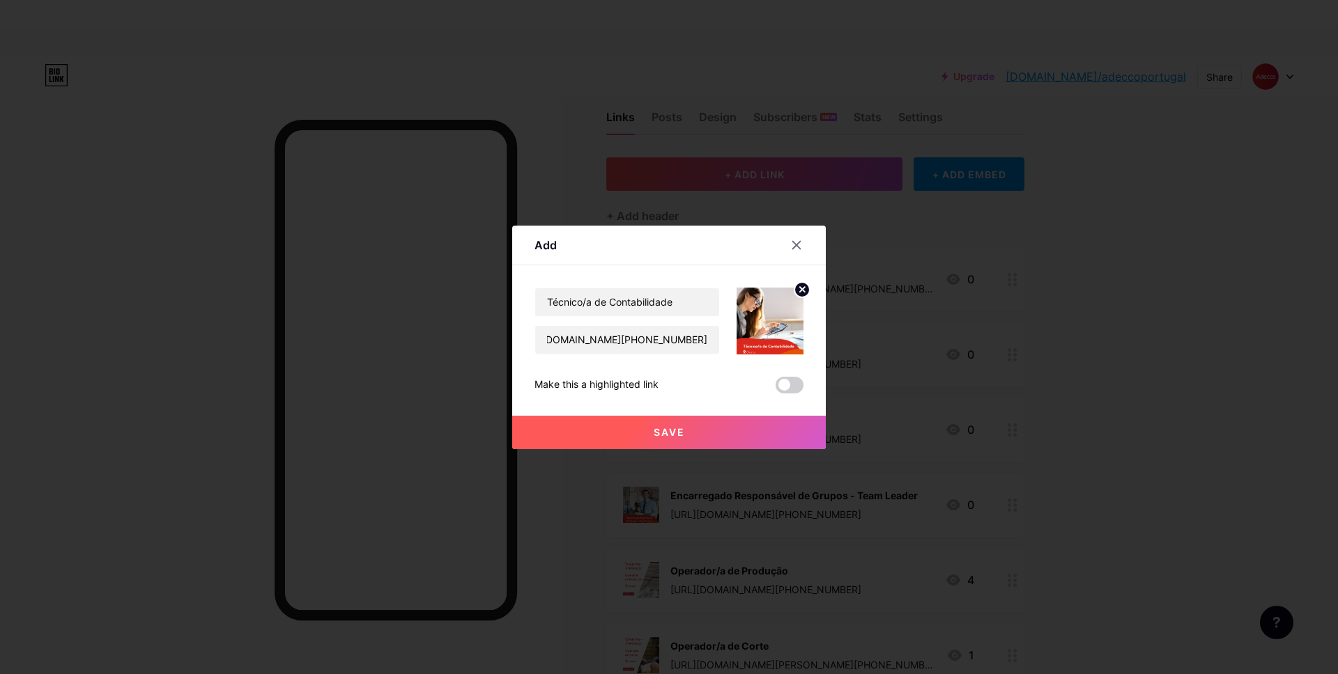
scroll to position [0, 0]
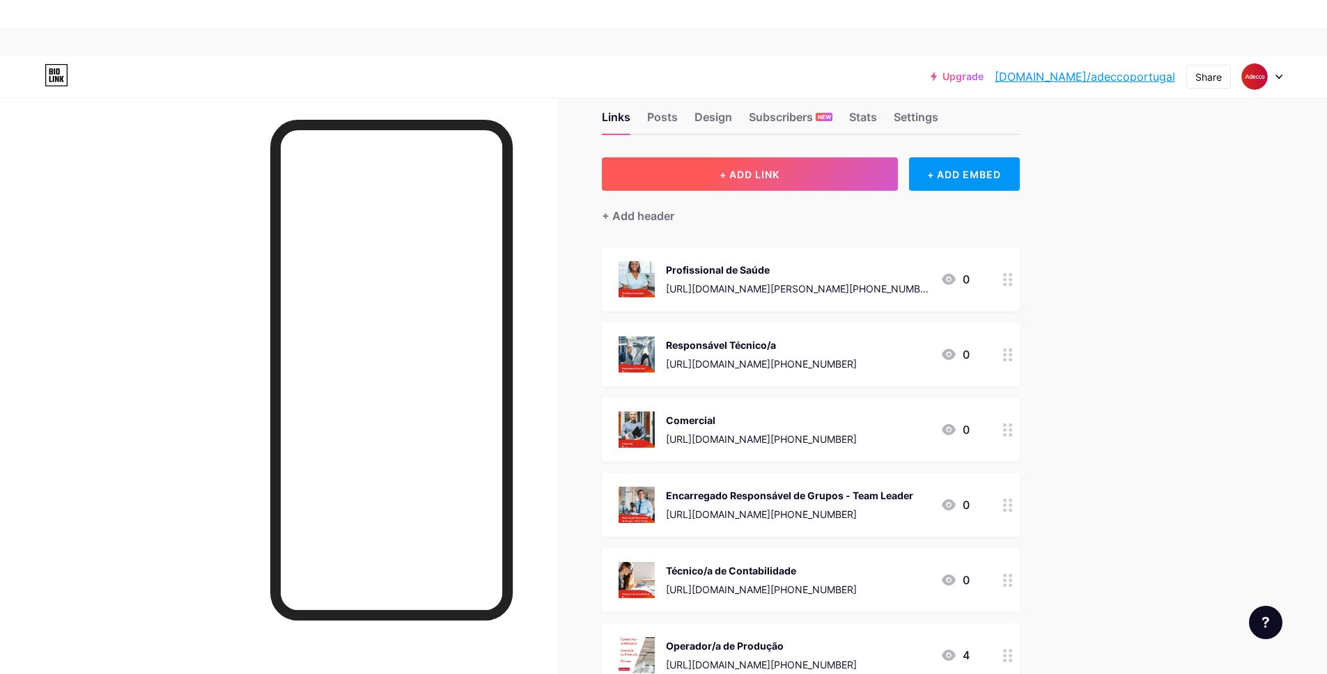
click at [733, 174] on span "+ ADD LINK" at bounding box center [750, 175] width 60 height 12
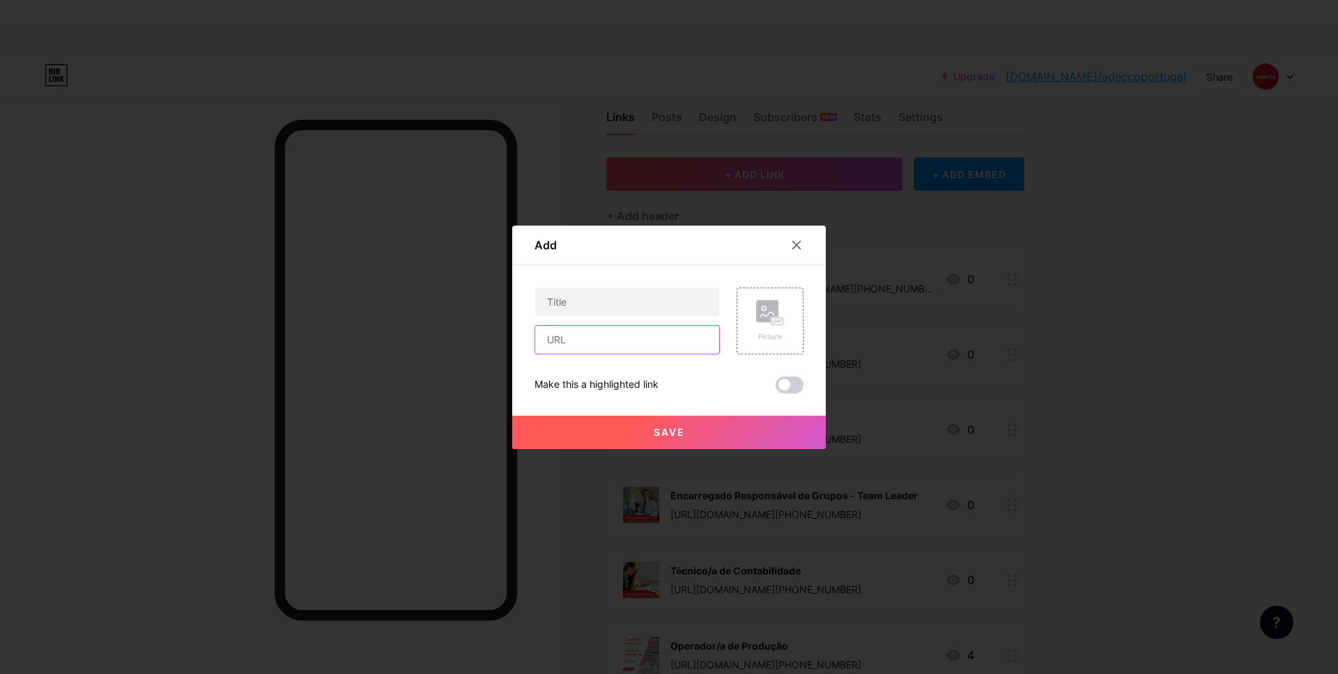
click at [627, 342] on input "text" at bounding box center [627, 340] width 184 height 28
paste input "[URL][DOMAIN_NAME]"
type input "[URL][DOMAIN_NAME]"
click at [743, 331] on div "Picture" at bounding box center [769, 321] width 67 height 67
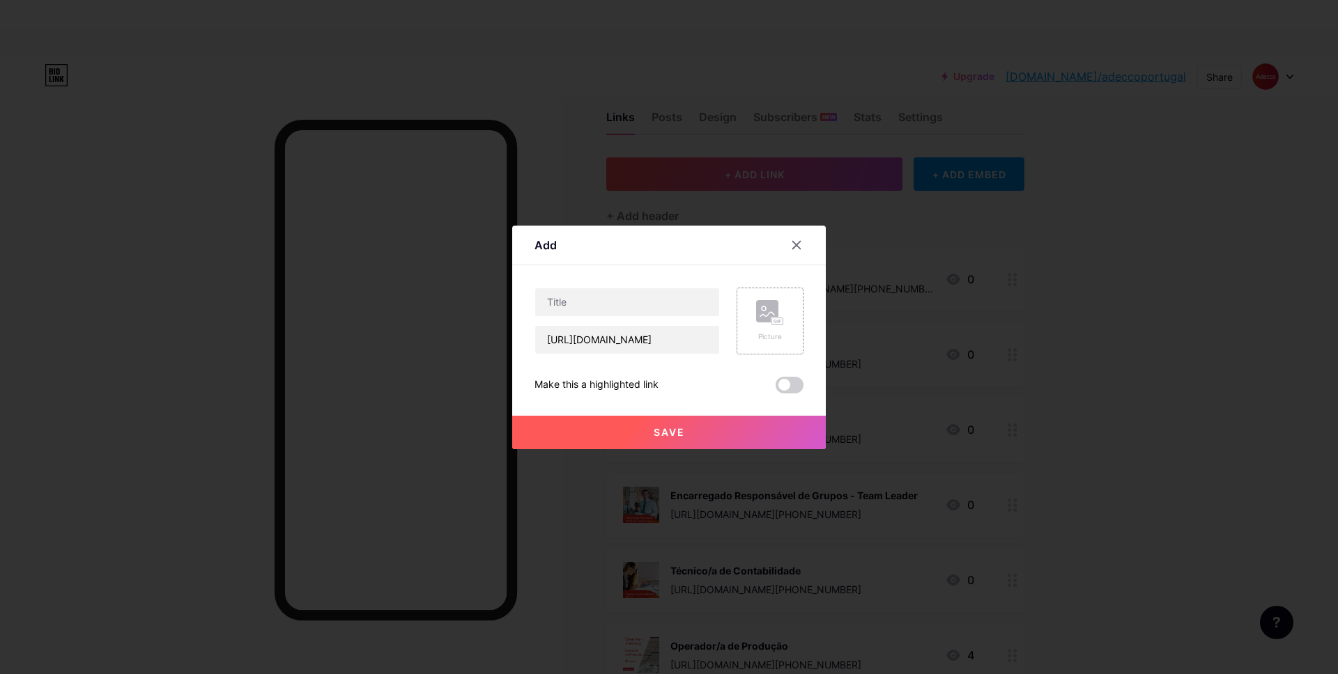
scroll to position [0, 0]
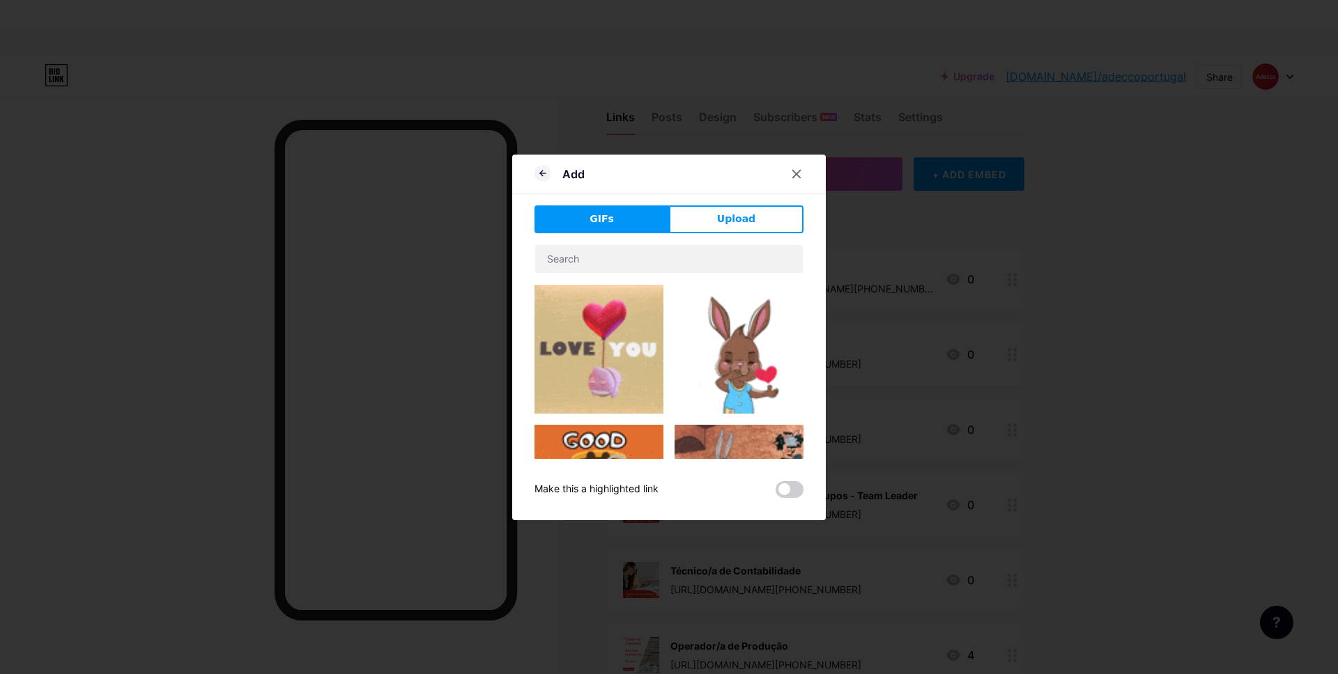
click at [709, 221] on button "Upload" at bounding box center [736, 220] width 134 height 28
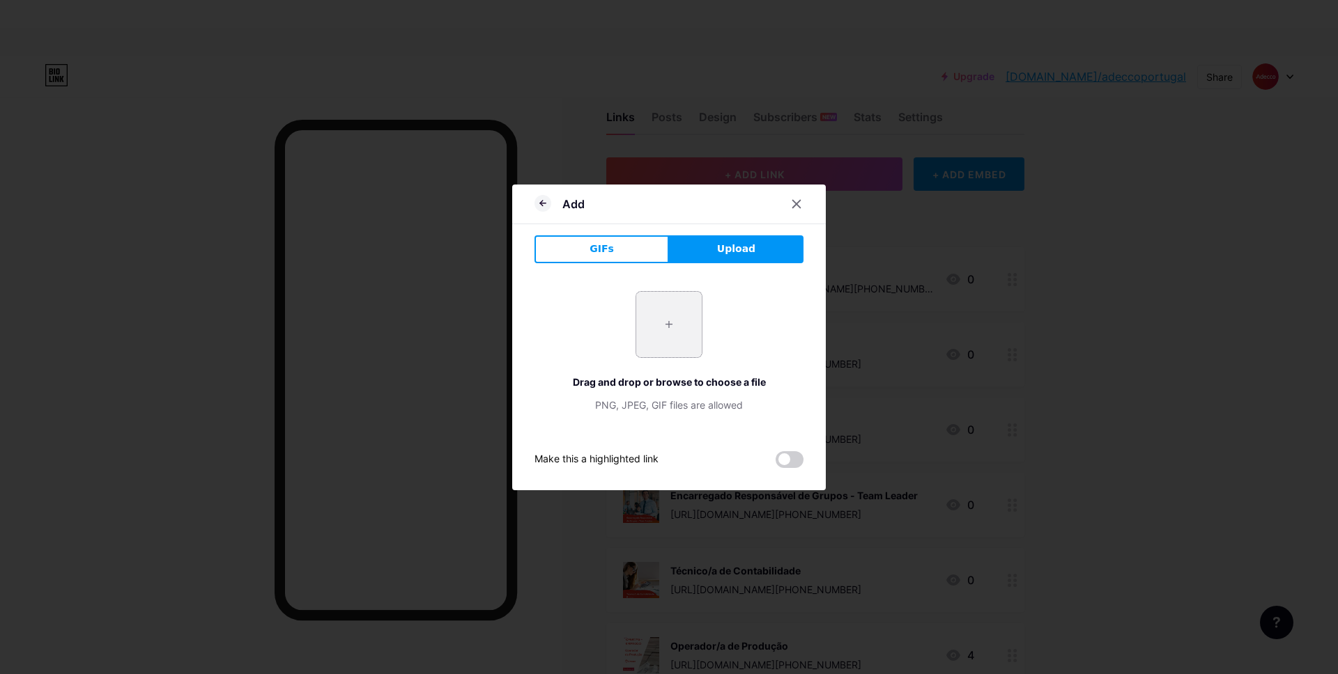
click at [645, 337] on input "file" at bounding box center [668, 324] width 65 height 65
type input "C:\fakepath\7.png"
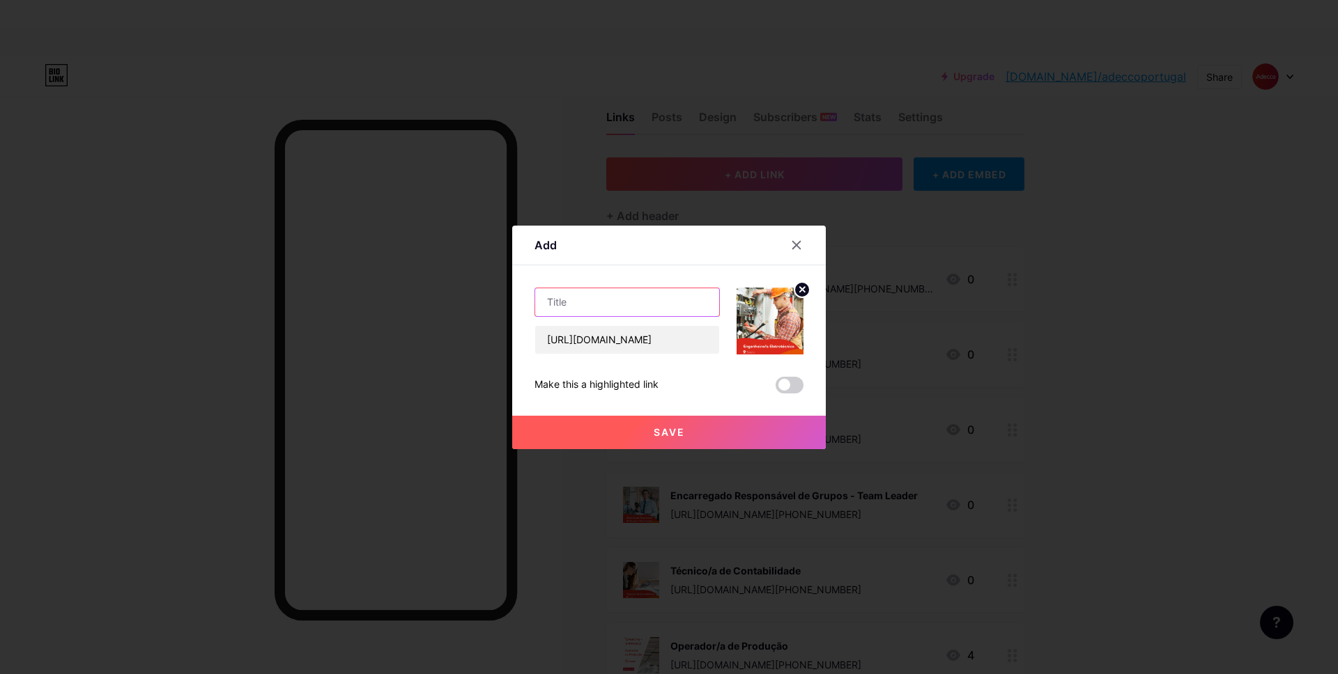
click at [603, 304] on input "text" at bounding box center [627, 302] width 184 height 28
paste input "Engenheiro/a Eletrotécnico"
type input "Engenheiro/a Eletrotécnico"
click at [668, 418] on button "Save" at bounding box center [669, 432] width 314 height 33
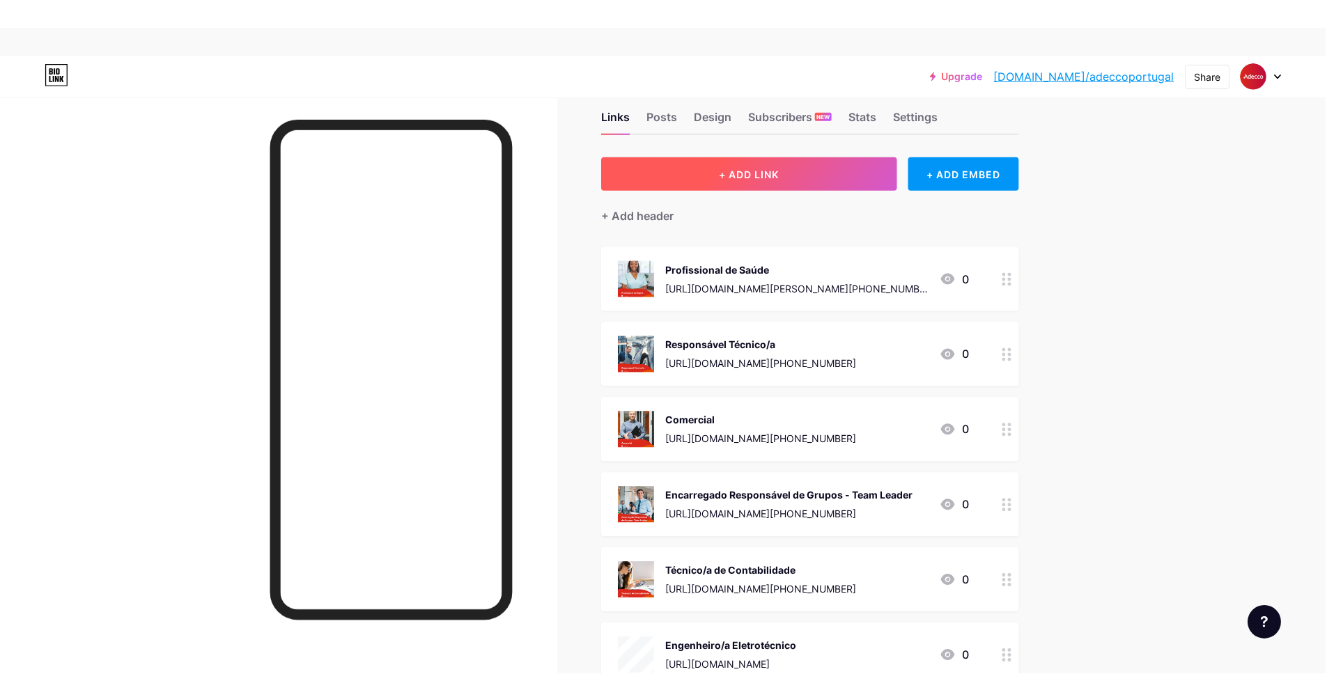
click at [757, 182] on button "+ ADD LINK" at bounding box center [750, 173] width 296 height 33
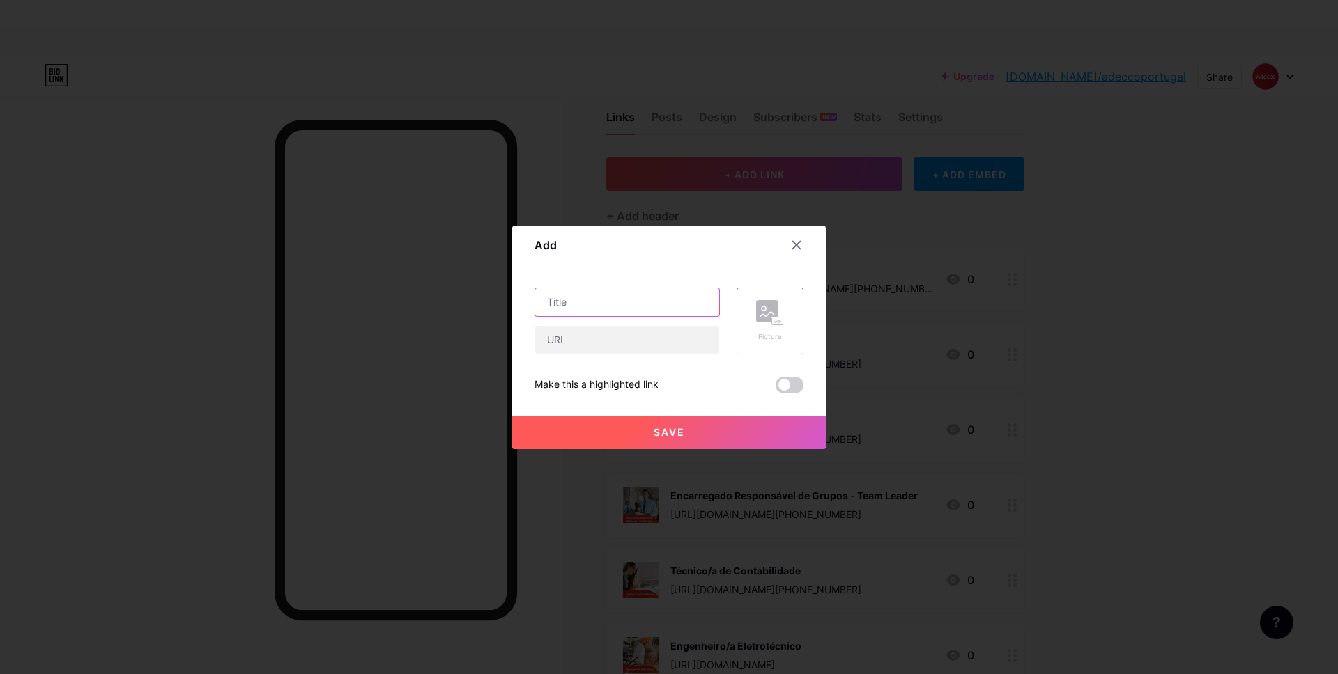
click at [577, 307] on input "text" at bounding box center [627, 302] width 184 height 28
paste input "Técnico/a de Qualidade"
type input "Técnico/a de Qualidade"
click at [743, 316] on div "Picture" at bounding box center [769, 321] width 67 height 67
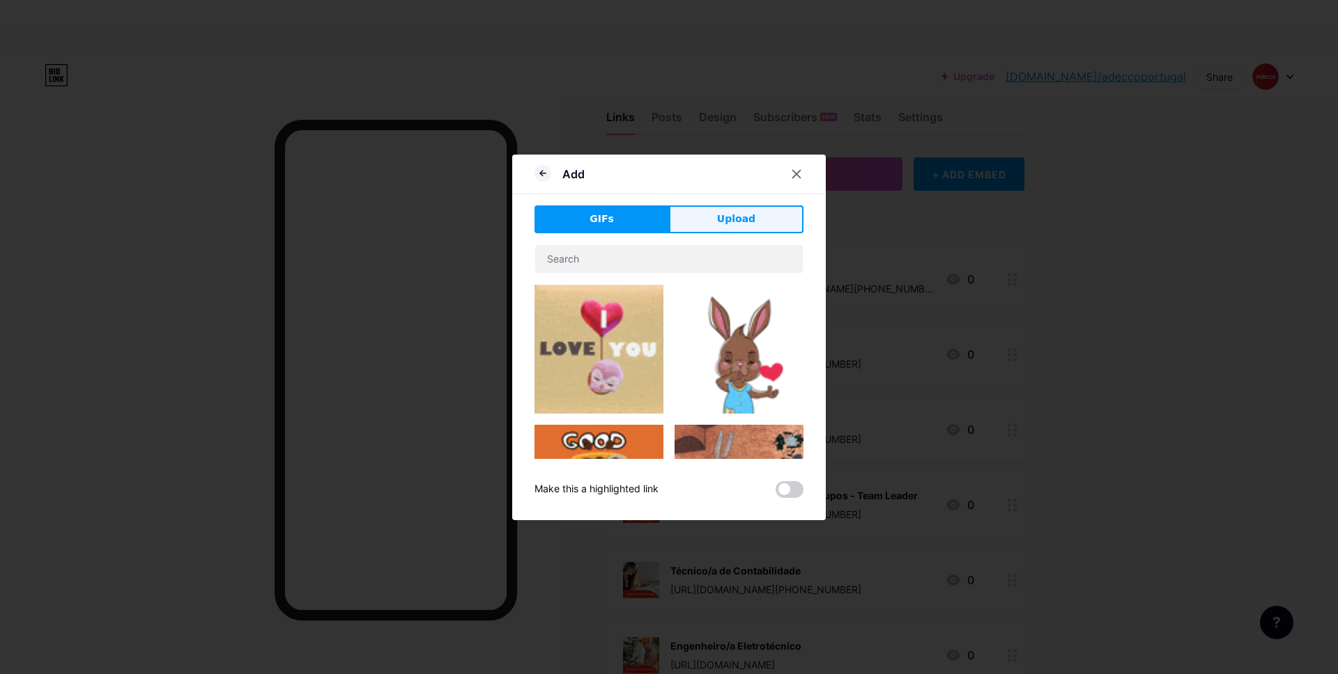
click at [724, 215] on span "Upload" at bounding box center [736, 219] width 38 height 15
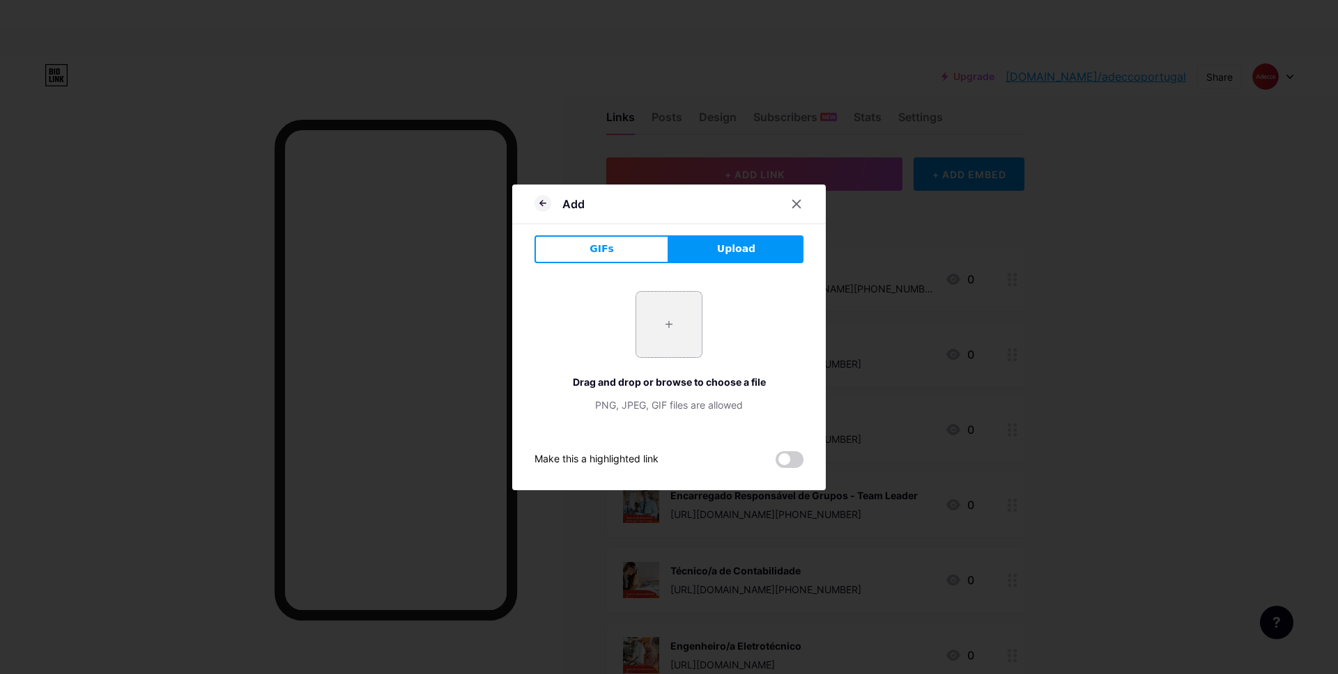
click at [693, 332] on input "file" at bounding box center [668, 324] width 65 height 65
type input "C:\fakepath\8.png"
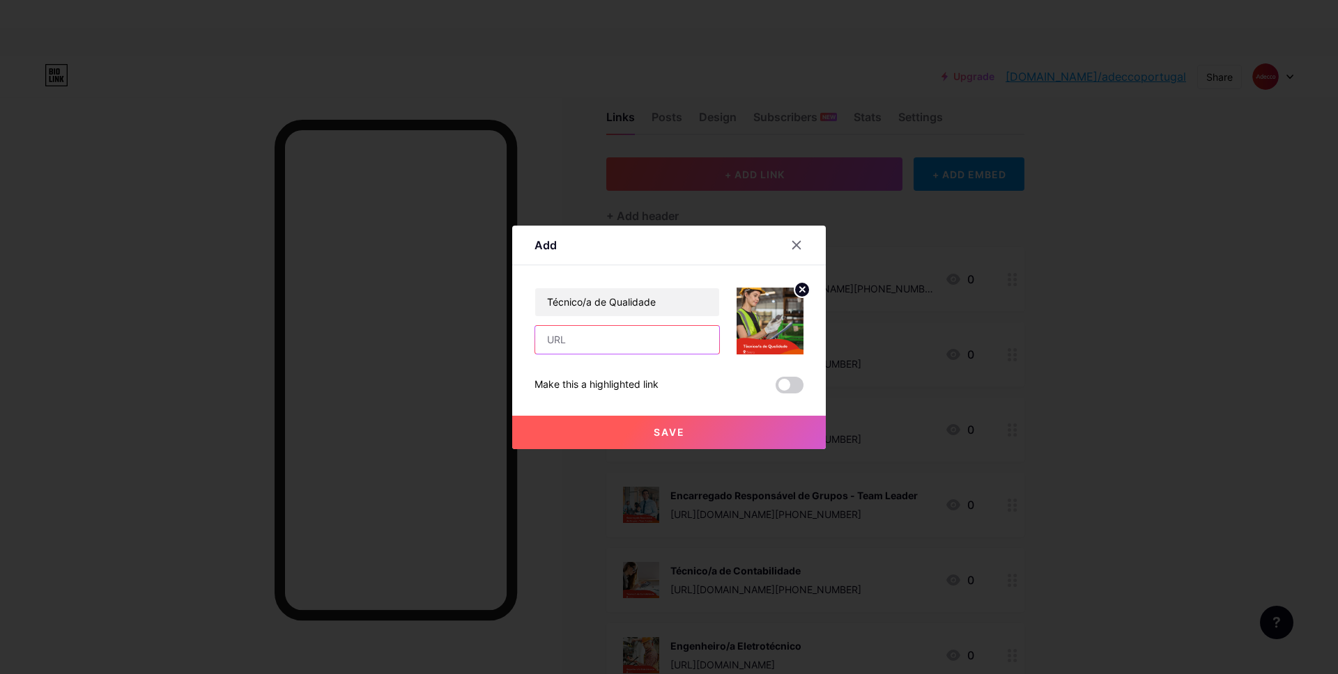
click at [634, 348] on input "text" at bounding box center [627, 340] width 184 height 28
paste input "[URL][DOMAIN_NAME][PHONE_NUMBER]"
type input "[URL][DOMAIN_NAME][PHONE_NUMBER]"
click at [729, 433] on button "Save" at bounding box center [669, 432] width 314 height 33
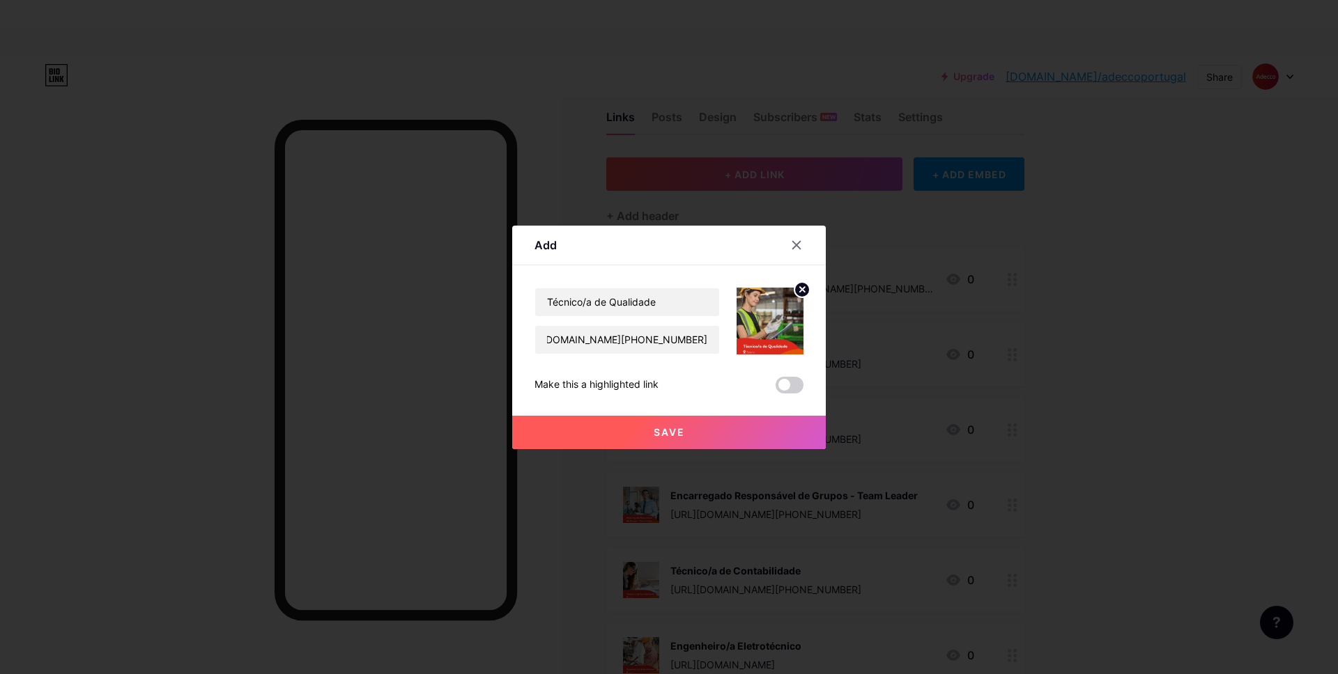
scroll to position [0, 0]
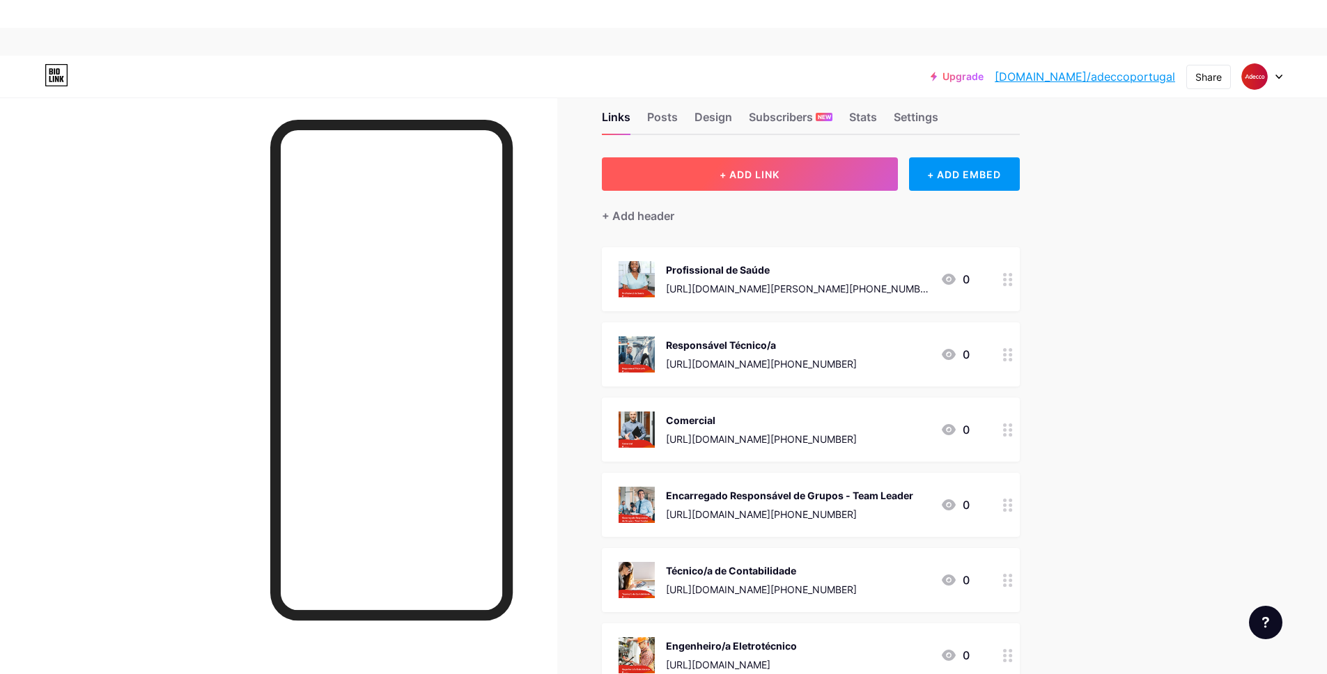
click at [749, 177] on span "+ ADD LINK" at bounding box center [750, 175] width 60 height 12
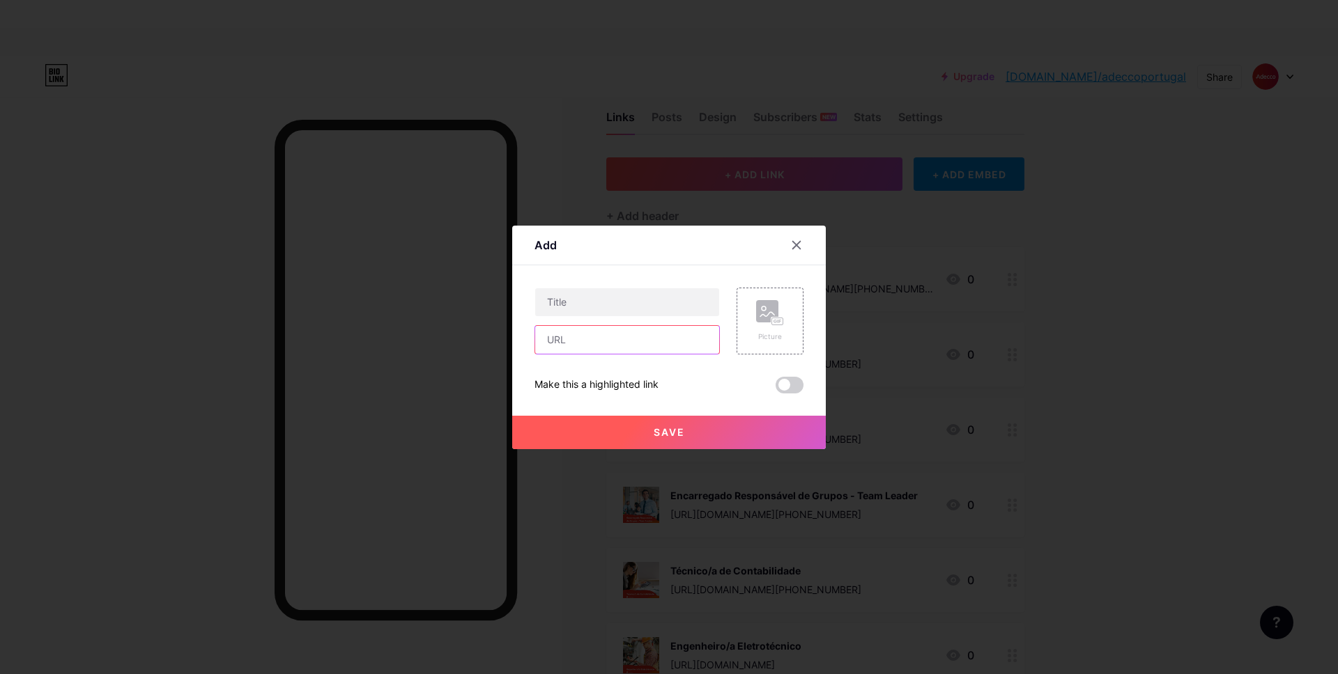
drag, startPoint x: 572, startPoint y: 350, endPoint x: 666, endPoint y: 330, distance: 96.4
click at [572, 350] on input "text" at bounding box center [627, 340] width 184 height 28
paste input "[URL][DOMAIN_NAME][PHONE_NUMBER][PERSON_NAME]"
type input "[URL][DOMAIN_NAME][PHONE_NUMBER][PERSON_NAME]"
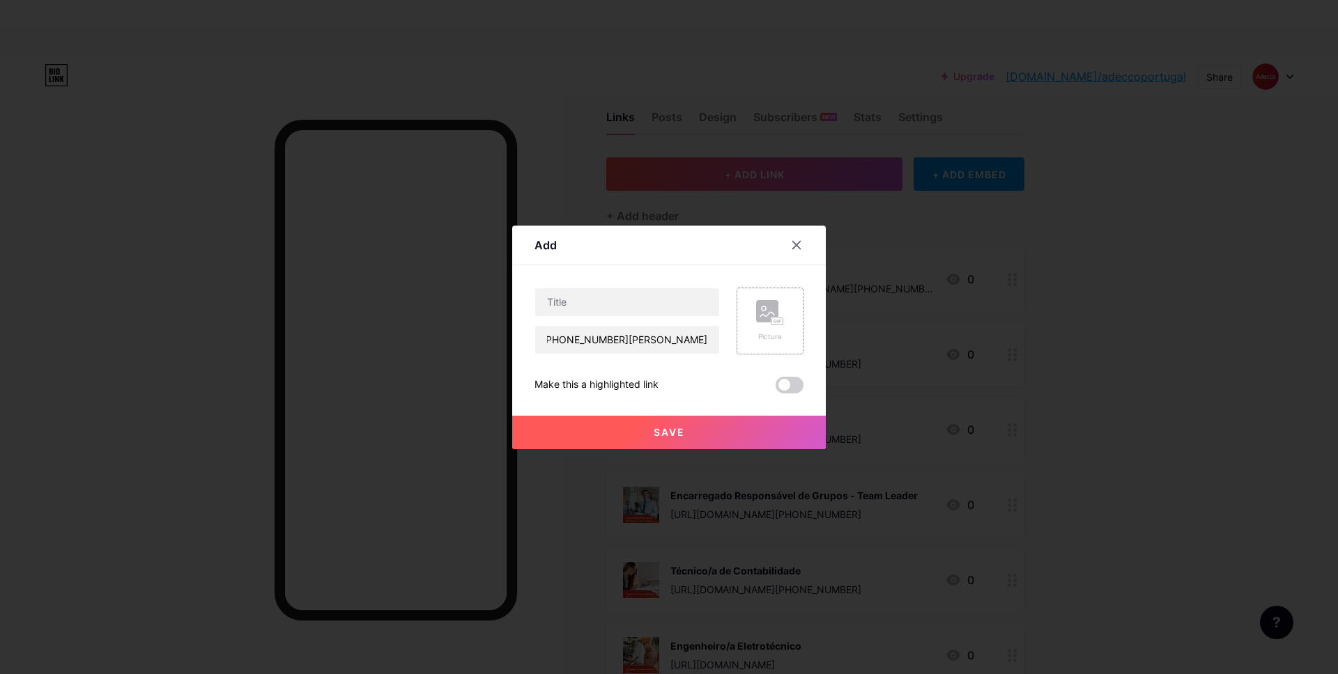
click at [744, 318] on div "Picture" at bounding box center [769, 321] width 67 height 67
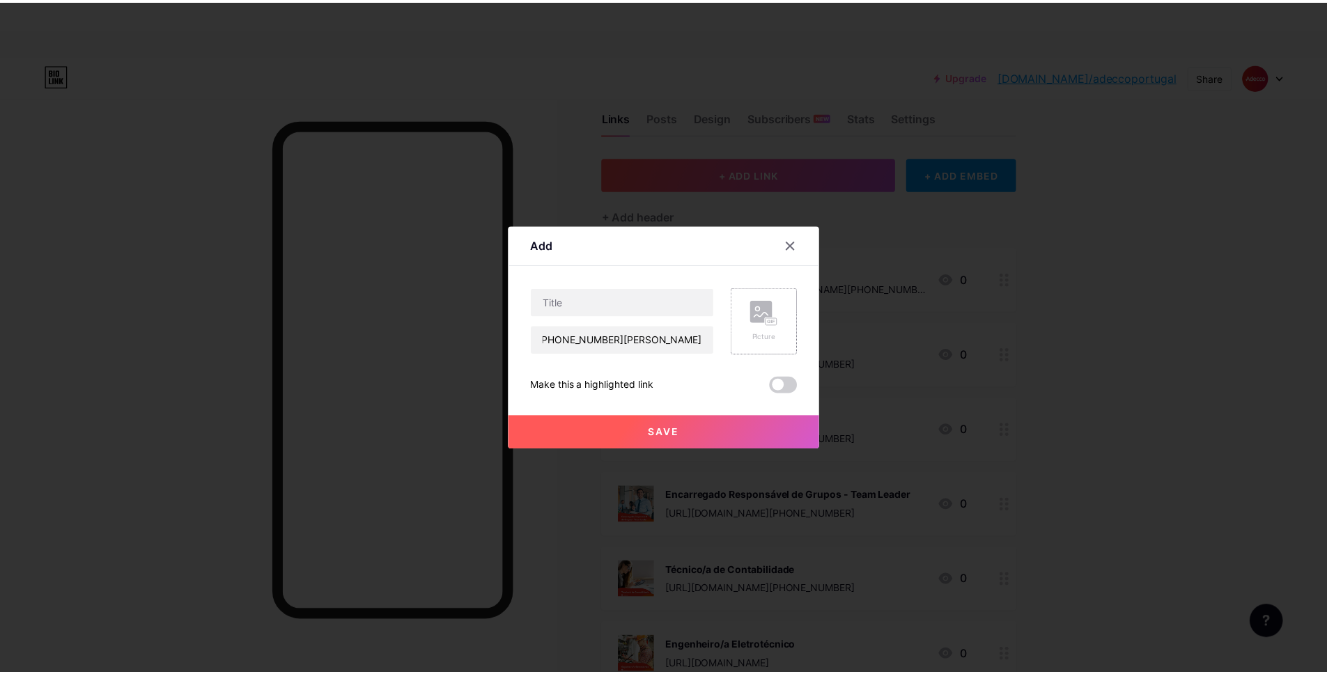
scroll to position [0, 0]
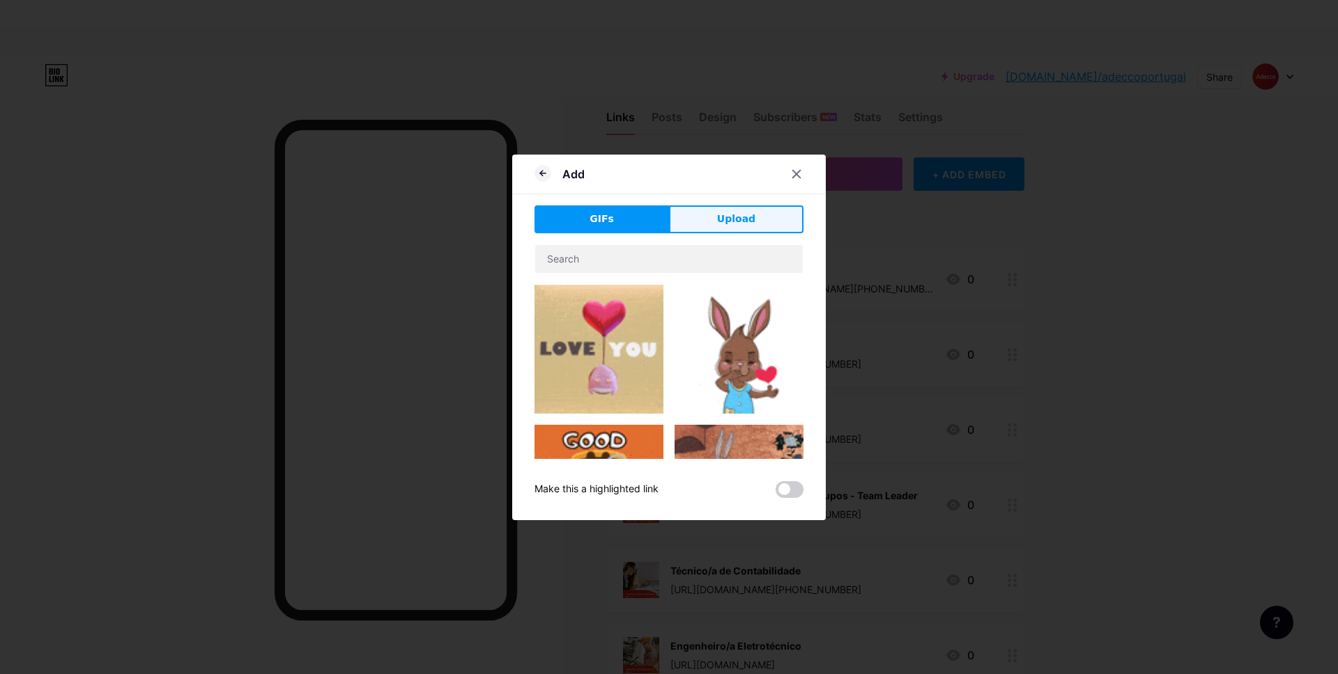
drag, startPoint x: 715, startPoint y: 238, endPoint x: 715, endPoint y: 224, distance: 14.6
click at [715, 237] on div "GIFs Upload Content YouTube Play YouTube video without leaving your page. ADD V…" at bounding box center [668, 352] width 269 height 293
click at [717, 224] on span "Upload" at bounding box center [736, 219] width 38 height 15
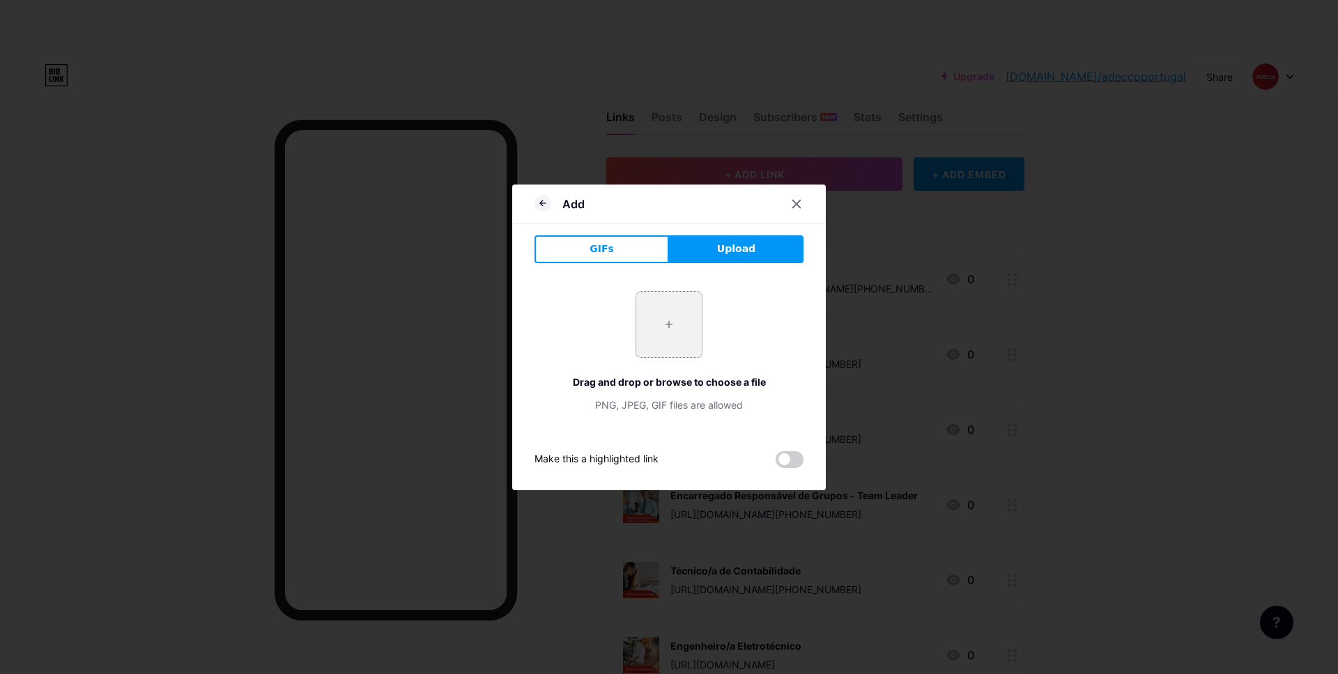
click at [679, 321] on input "file" at bounding box center [668, 324] width 65 height 65
type input "C:\fakepath\9.png"
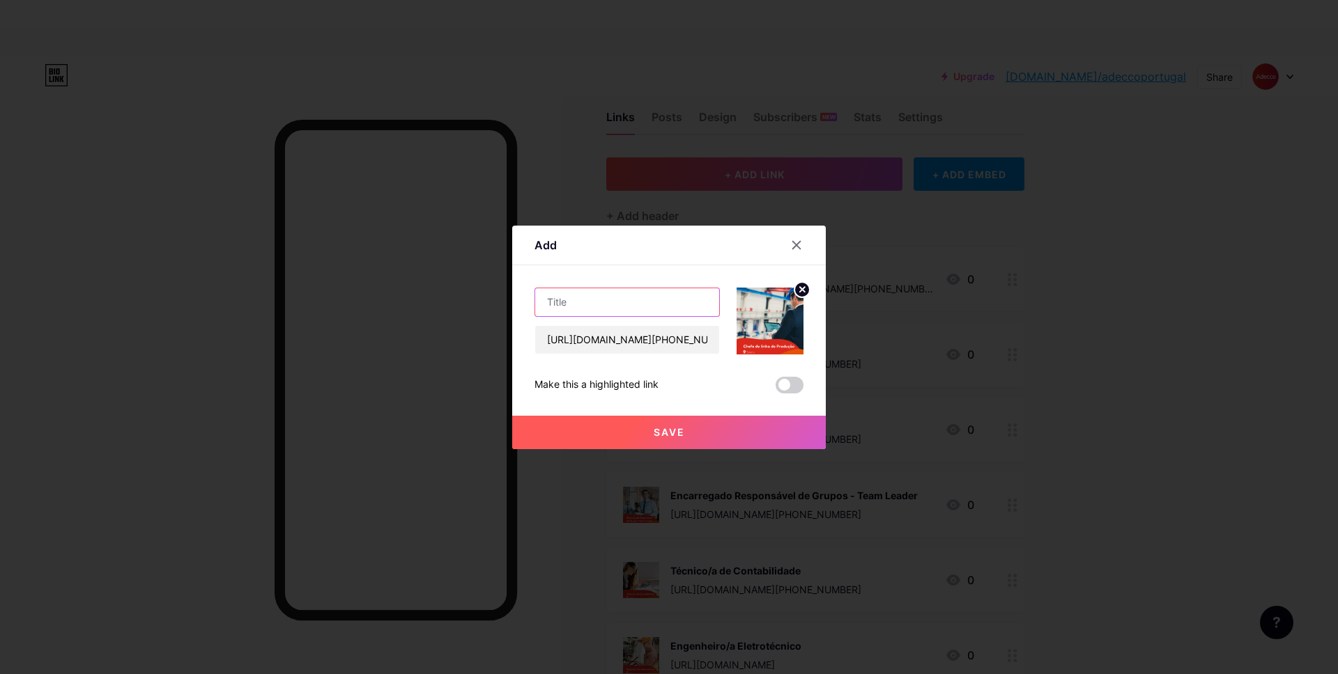
click at [583, 299] on input "text" at bounding box center [627, 302] width 184 height 28
paste input "Chefe de linha de Produção"
type input "Chefe de linha de Produção"
click at [618, 431] on button "Save" at bounding box center [669, 432] width 314 height 33
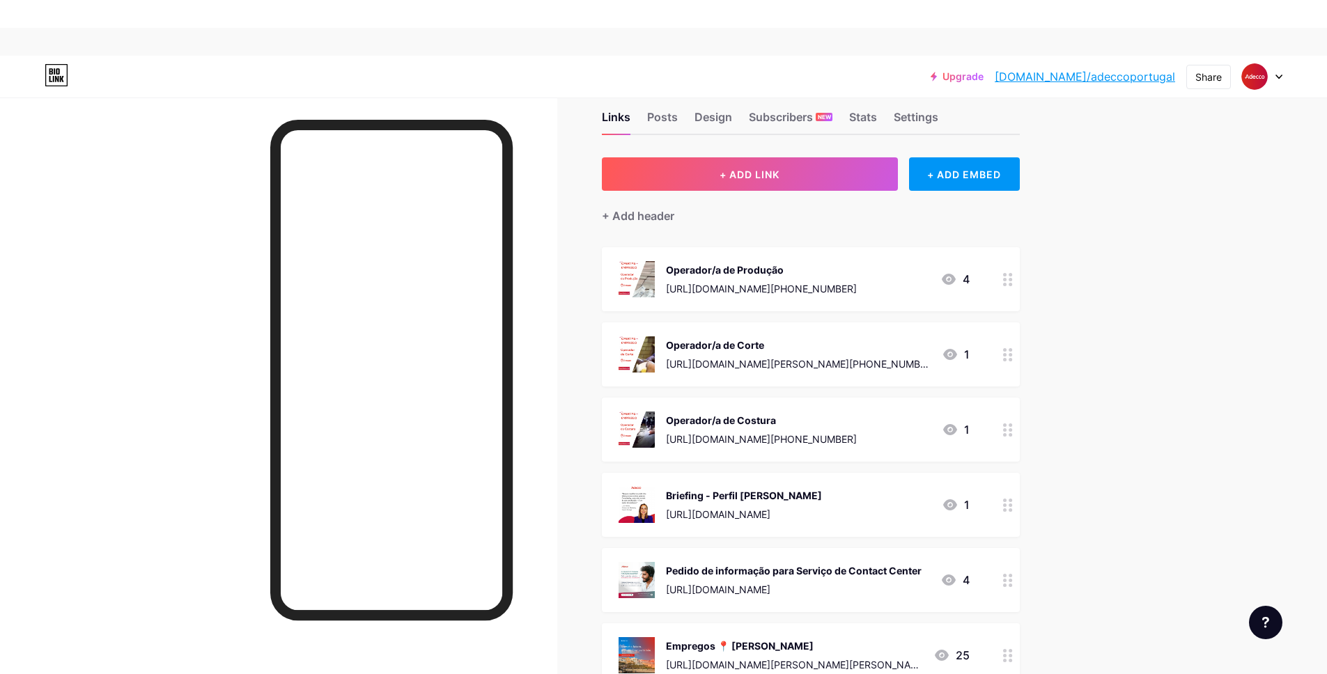
drag, startPoint x: 1015, startPoint y: 279, endPoint x: 1337, endPoint y: 119, distance: 360.2
